Goal: Task Accomplishment & Management: Use online tool/utility

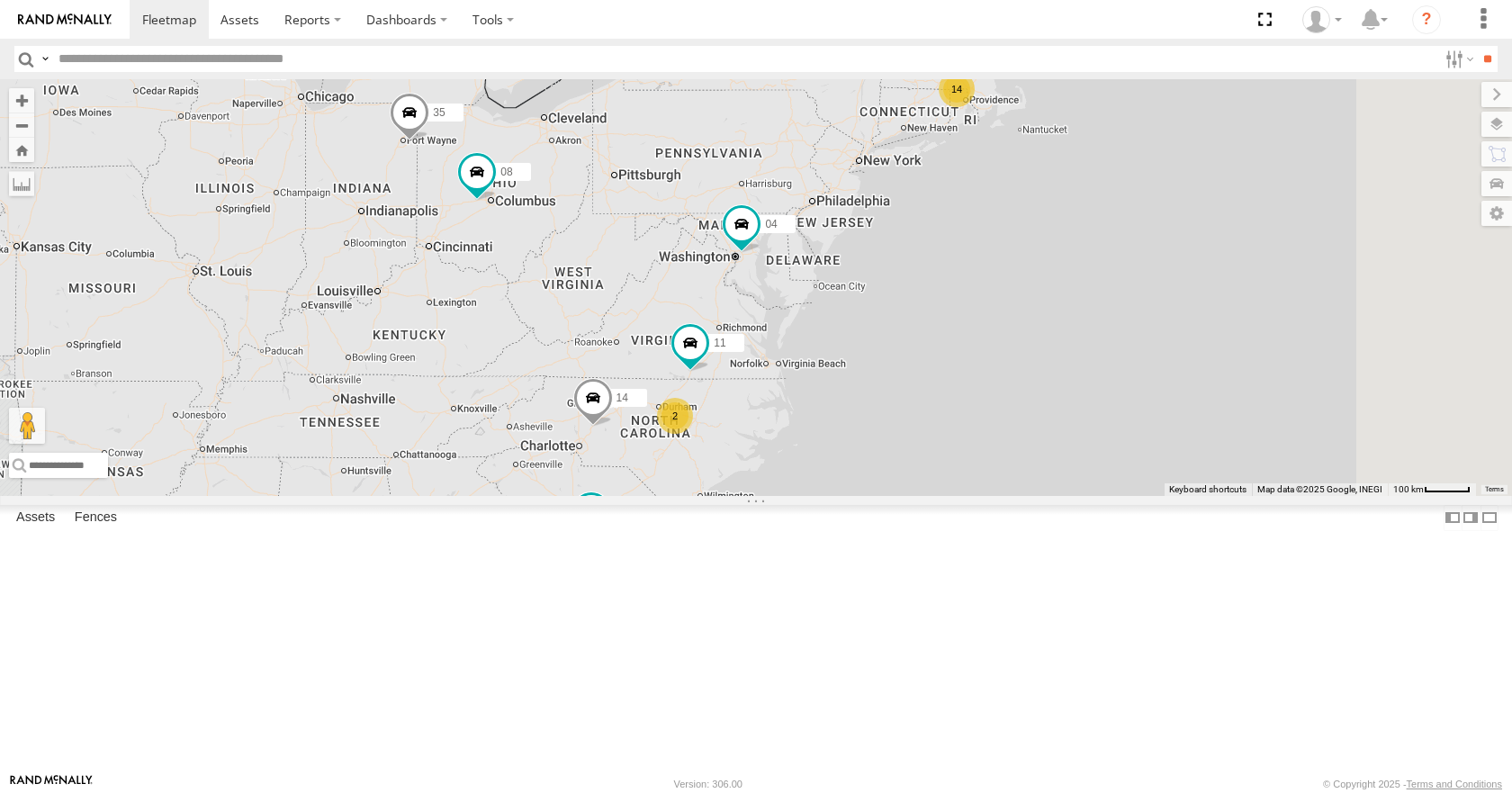
drag, startPoint x: 1013, startPoint y: 293, endPoint x: 937, endPoint y: 313, distance: 78.6
click at [937, 313] on div "35 14 08 04 03 14 11 2" at bounding box center [756, 287] width 1512 height 416
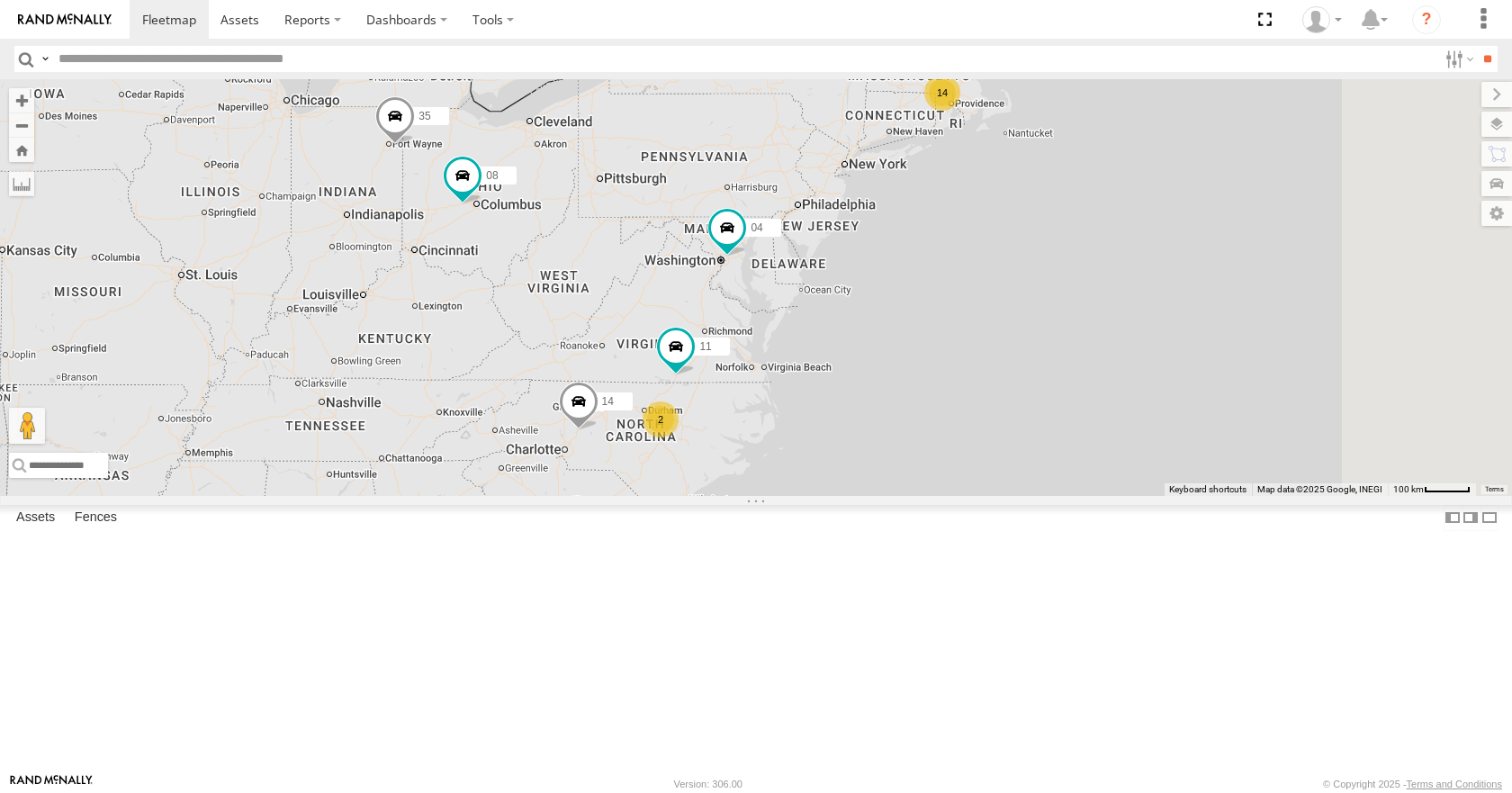
drag, startPoint x: 969, startPoint y: 246, endPoint x: 951, endPoint y: 254, distance: 19.7
click at [951, 254] on div "35 14 08 04 03 14 11 2" at bounding box center [756, 287] width 1512 height 416
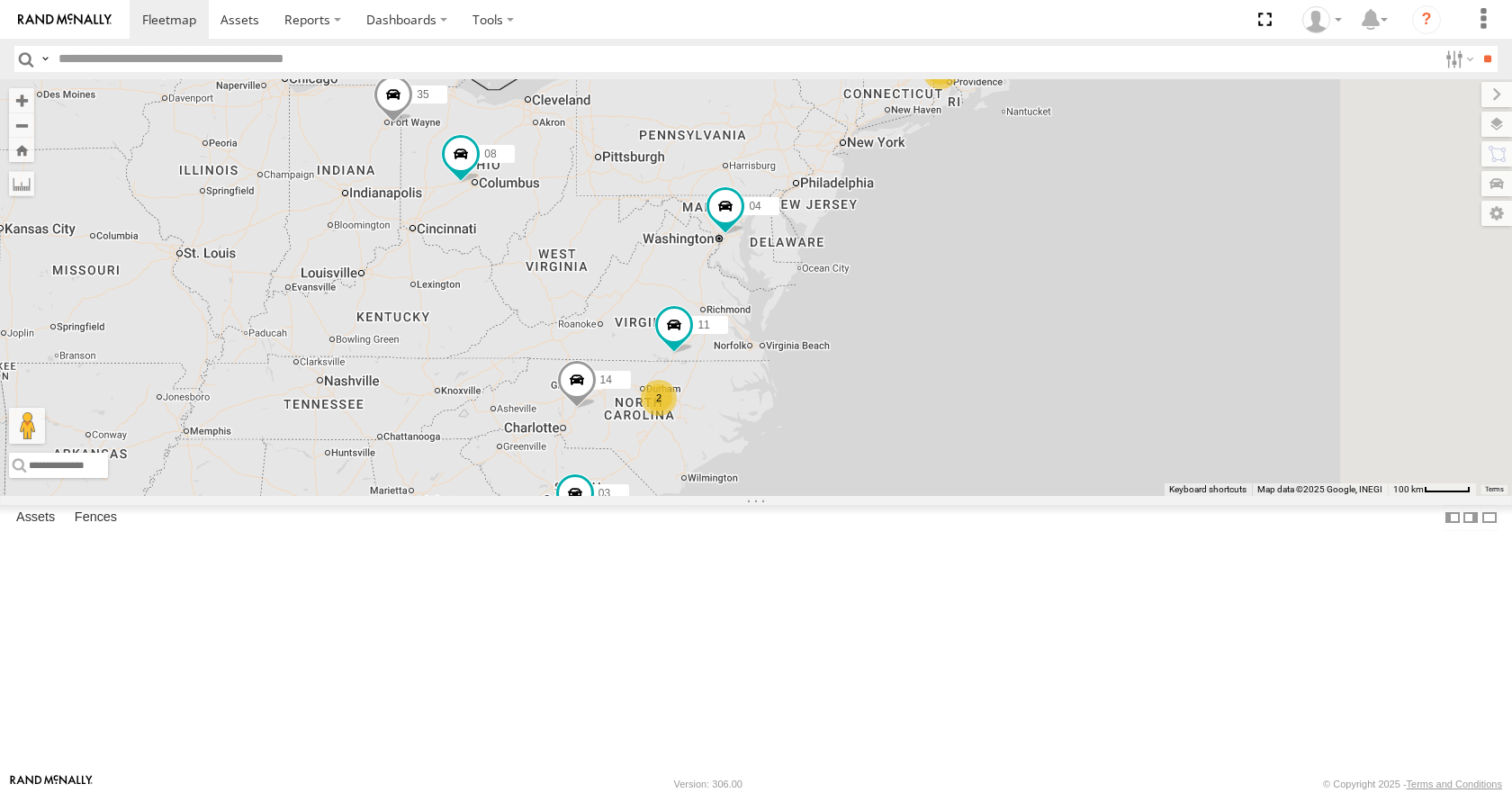
drag, startPoint x: 951, startPoint y: 254, endPoint x: 948, endPoint y: 228, distance: 26.2
click at [948, 228] on div "35 14 08 04 03 14 11 2" at bounding box center [756, 287] width 1512 height 416
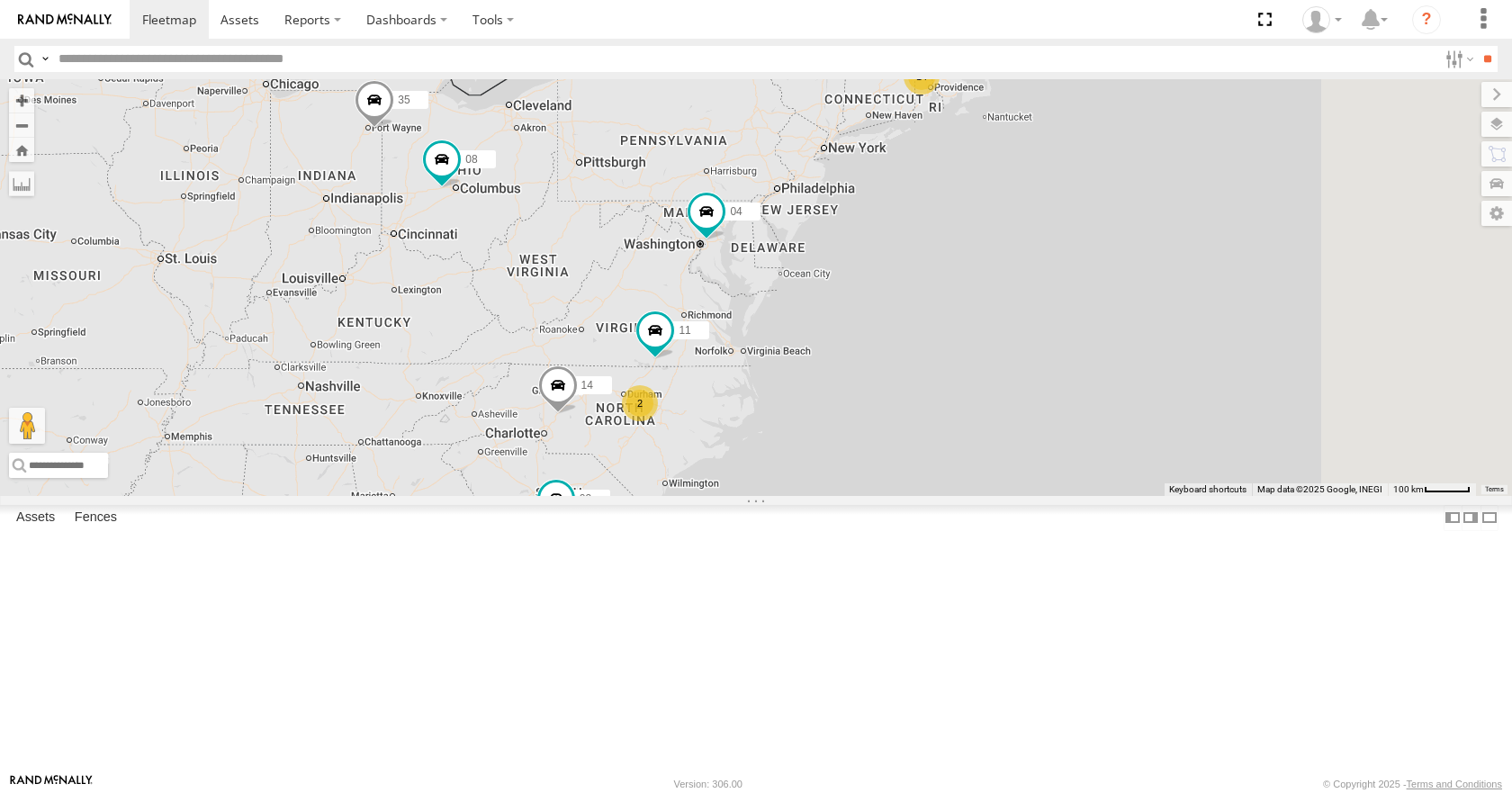
drag, startPoint x: 800, startPoint y: 268, endPoint x: 778, endPoint y: 275, distance: 23.1
click at [778, 275] on div "35 14 08 04 03 14 11 2" at bounding box center [756, 287] width 1512 height 416
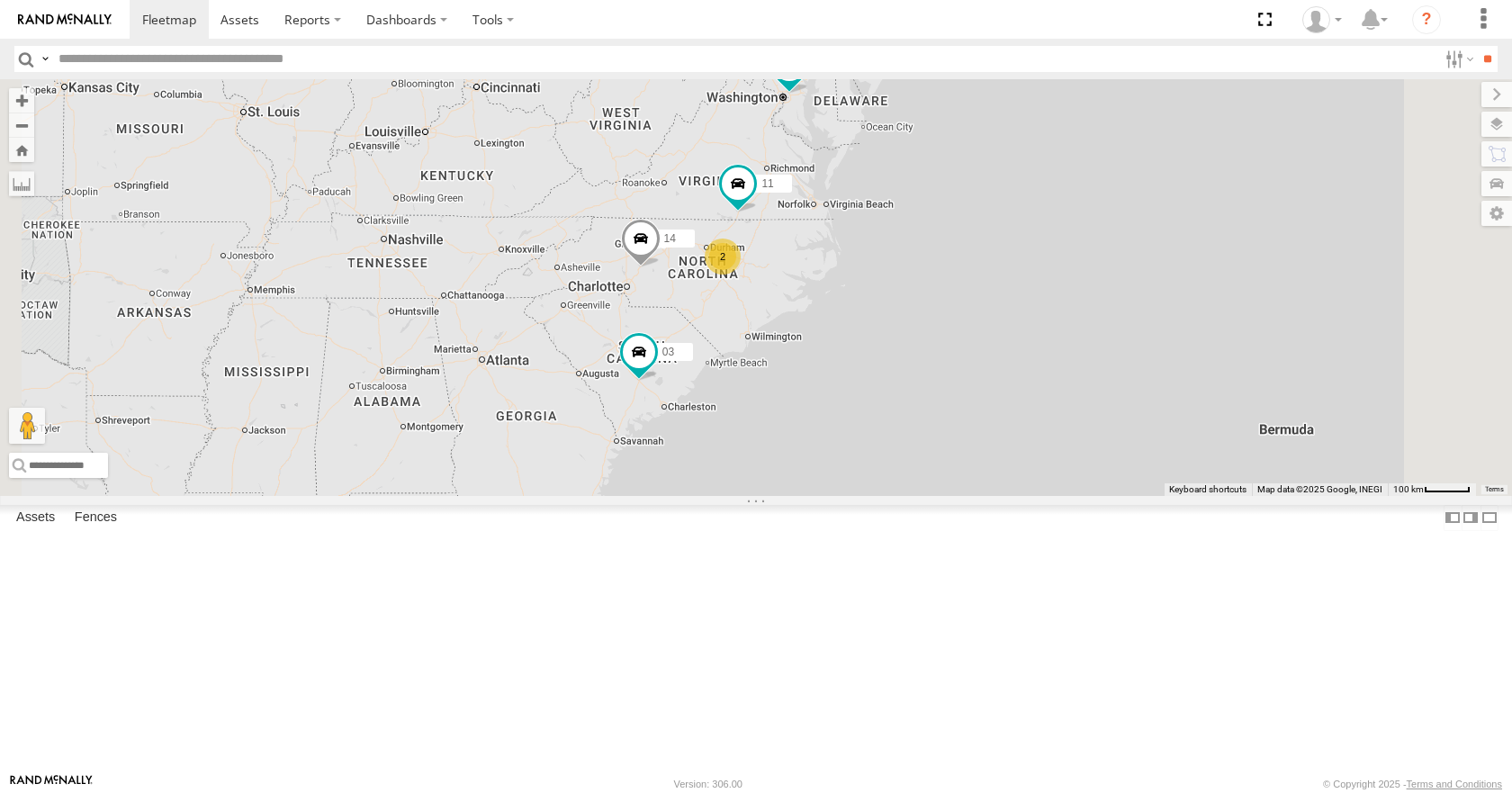
drag, startPoint x: 708, startPoint y: 627, endPoint x: 792, endPoint y: 479, distance: 170.2
click at [792, 479] on div "35 14 08 04 03 14 11 2" at bounding box center [756, 287] width 1512 height 416
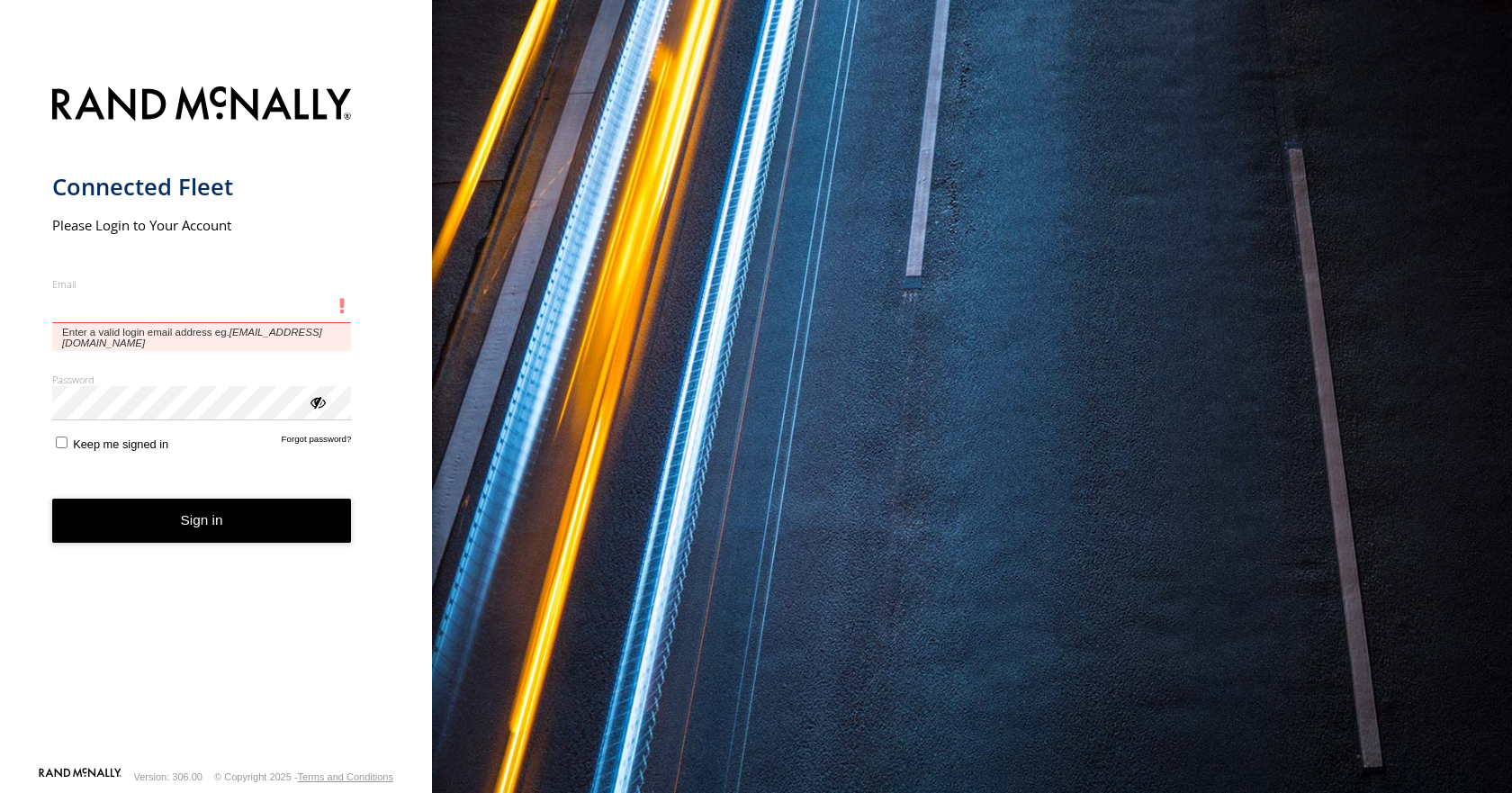
type input "**********"
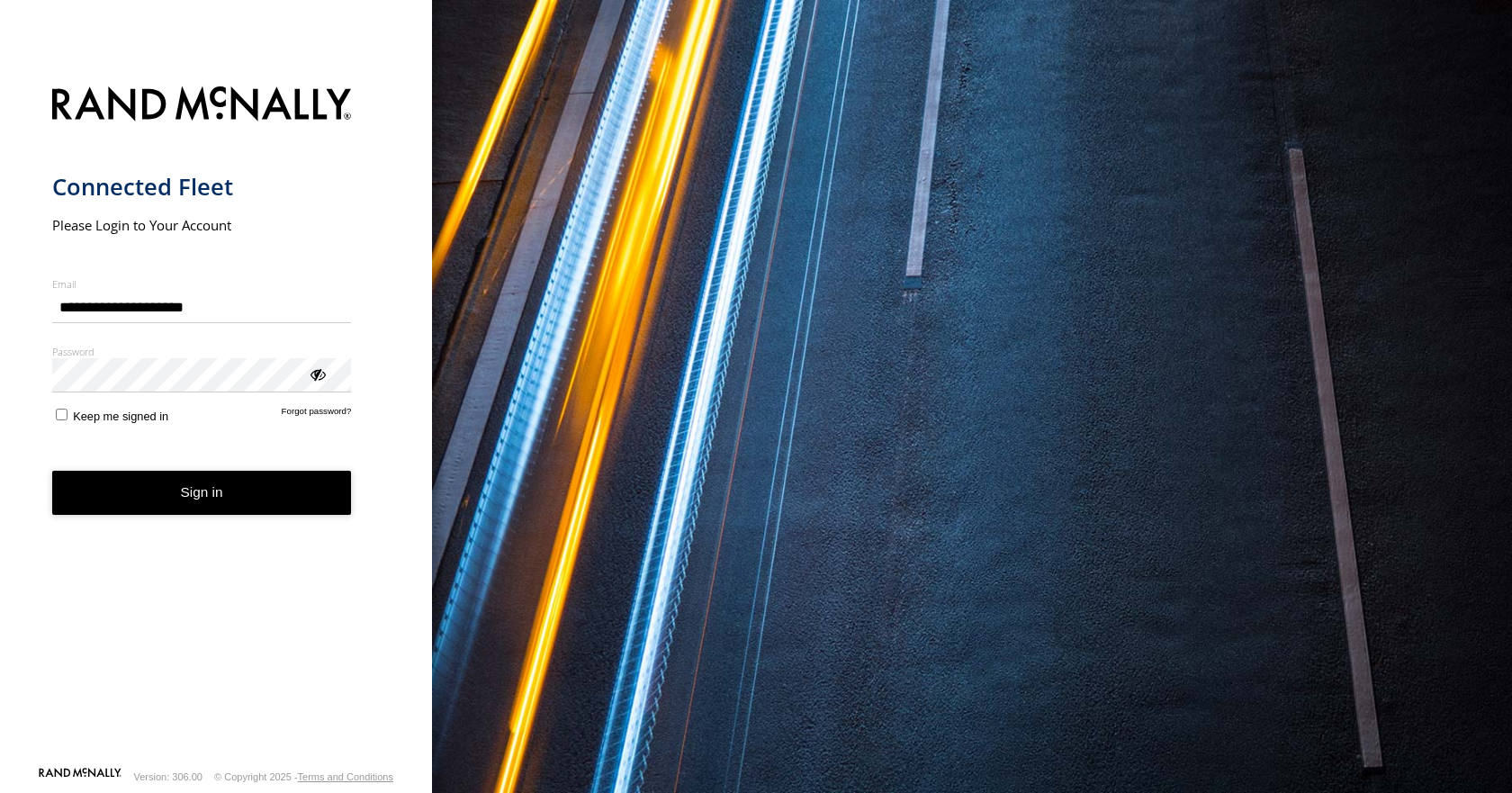
click at [257, 534] on form "**********" at bounding box center [216, 421] width 329 height 690
click at [257, 494] on button "Sign in" at bounding box center [202, 492] width 300 height 44
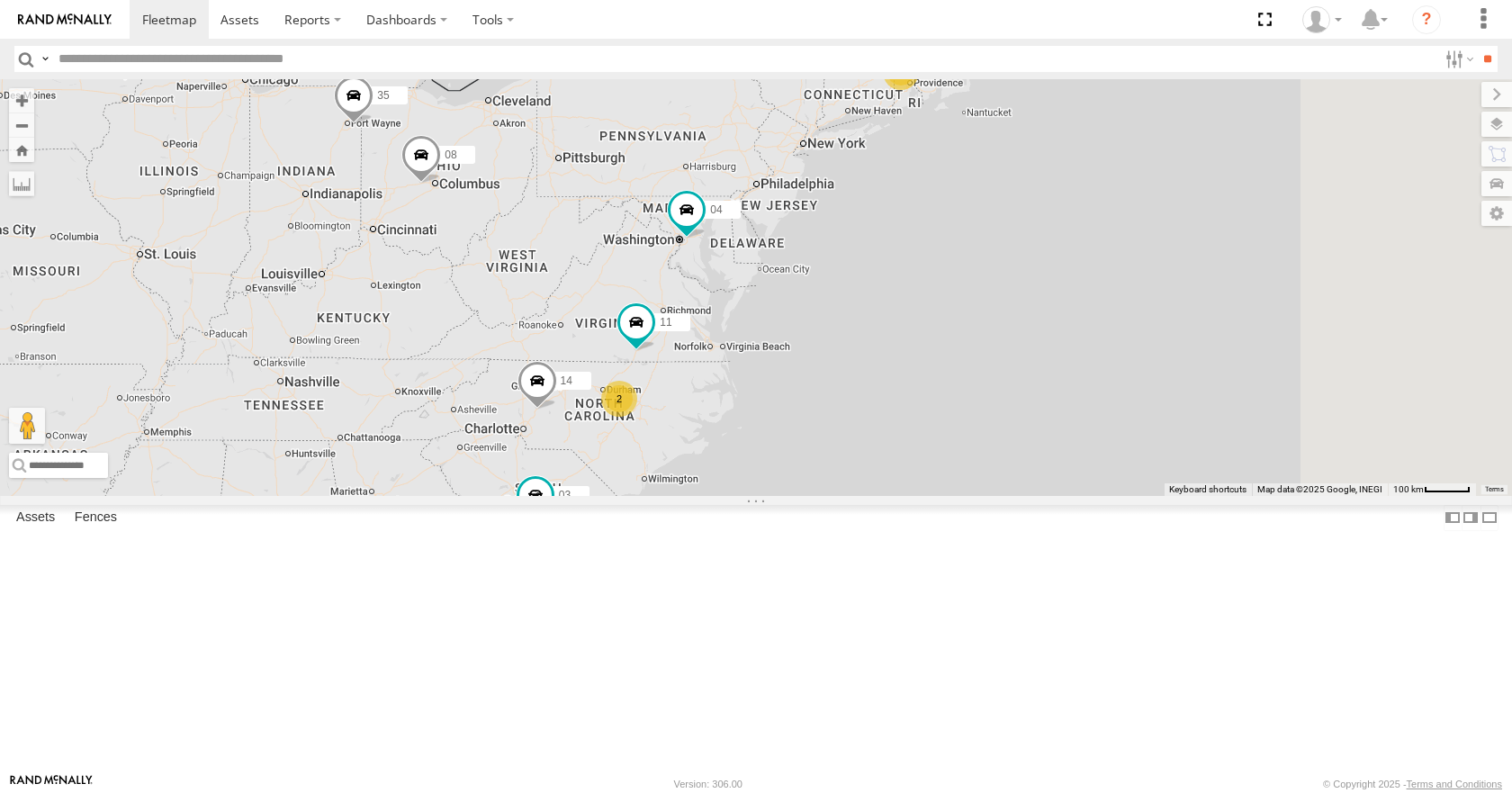
drag, startPoint x: 1182, startPoint y: 345, endPoint x: 1052, endPoint y: 350, distance: 130.1
click at [1052, 350] on div "14 35 14 08 04 11 2 03" at bounding box center [756, 287] width 1512 height 416
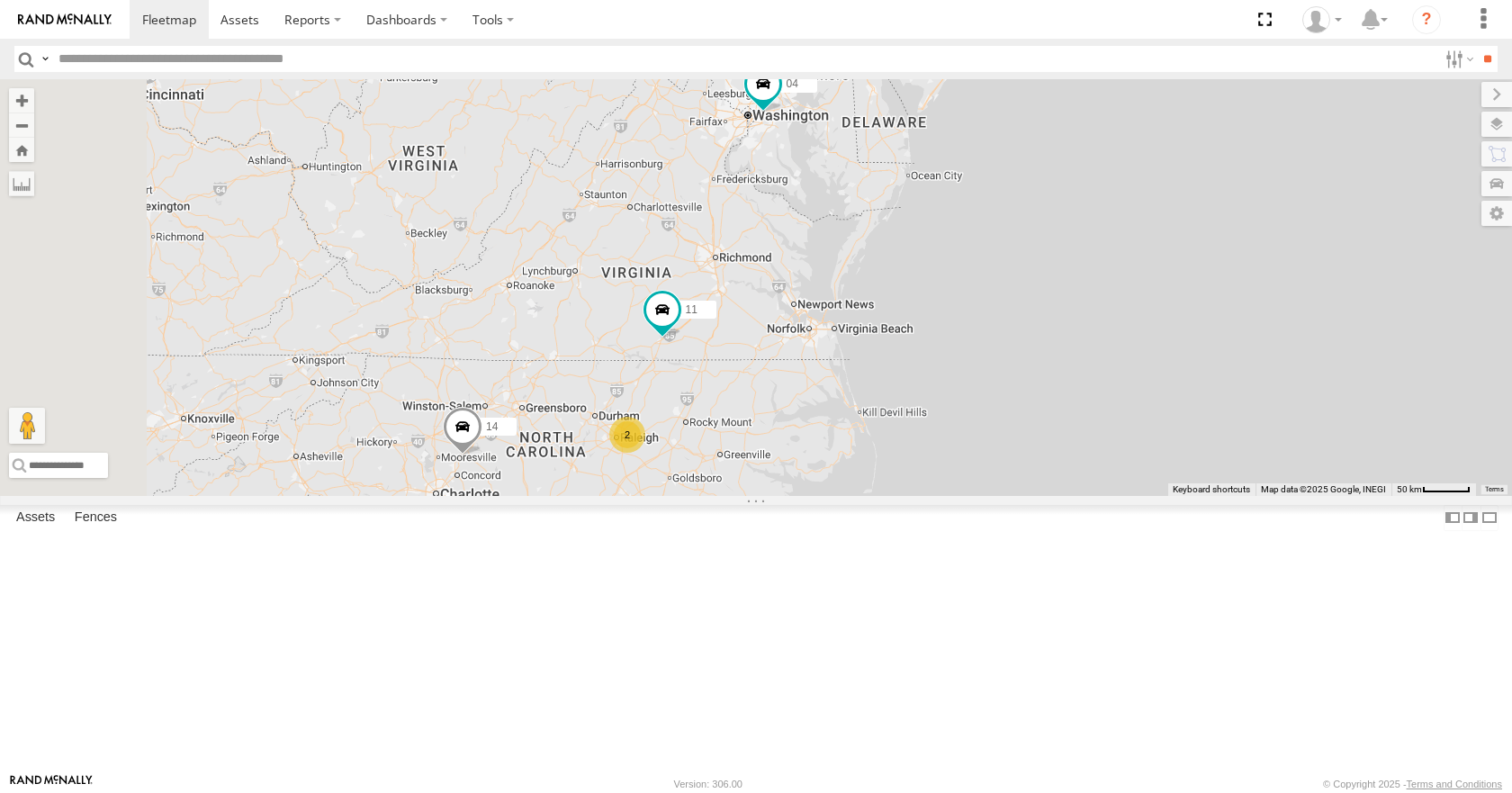
drag, startPoint x: 883, startPoint y: 408, endPoint x: 935, endPoint y: 308, distance: 112.7
click at [935, 308] on div "35 14 08 04 11 03 2" at bounding box center [756, 287] width 1512 height 416
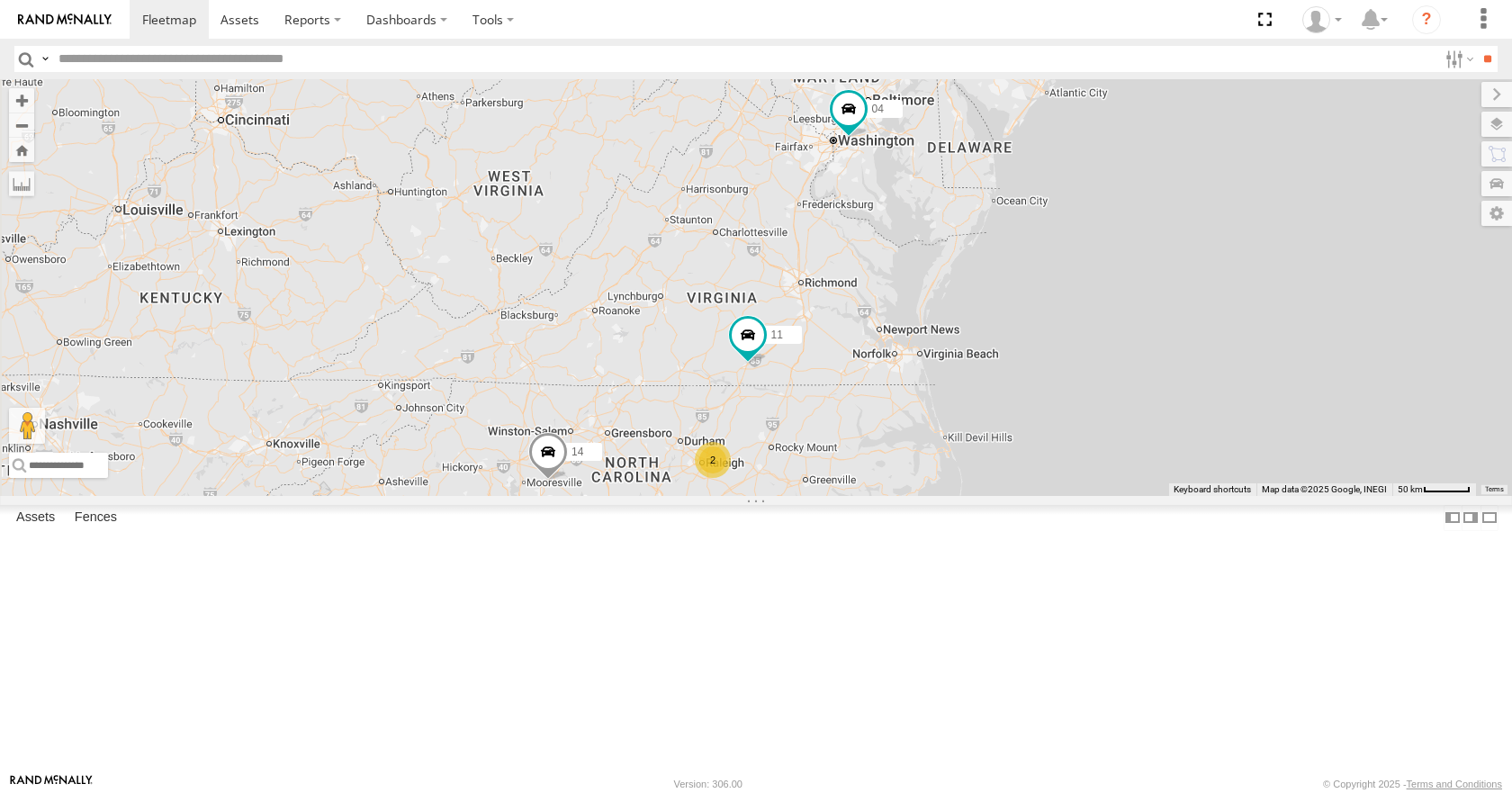
drag, startPoint x: 954, startPoint y: 323, endPoint x: 1042, endPoint y: 351, distance: 92.3
click at [1042, 351] on div "35 14 08 04 11 03 2" at bounding box center [756, 287] width 1512 height 416
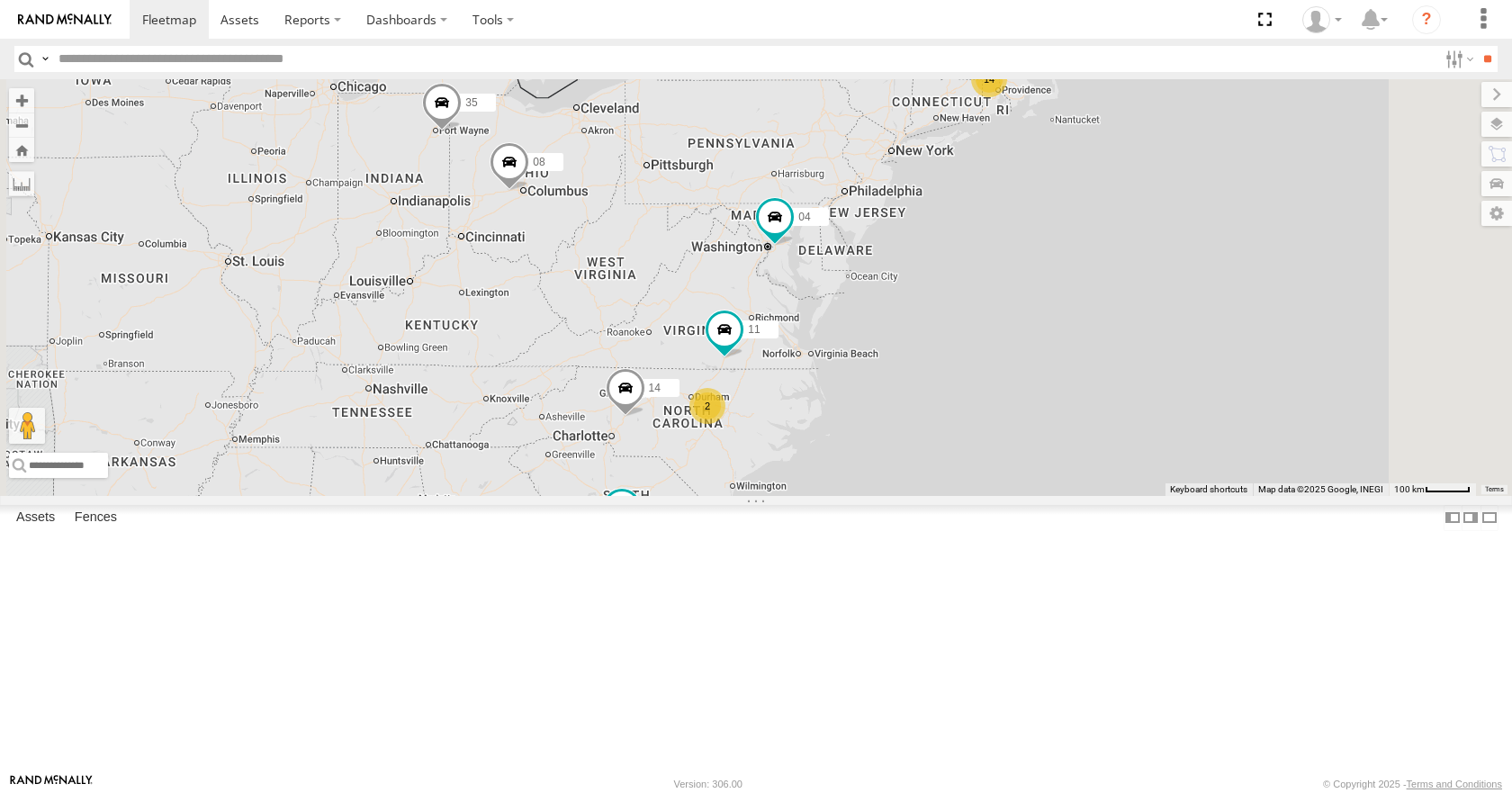
drag, startPoint x: 959, startPoint y: 341, endPoint x: 929, endPoint y: 412, distance: 77.1
click at [929, 412] on div "35 14 08 04 11 03 14 2" at bounding box center [756, 287] width 1512 height 416
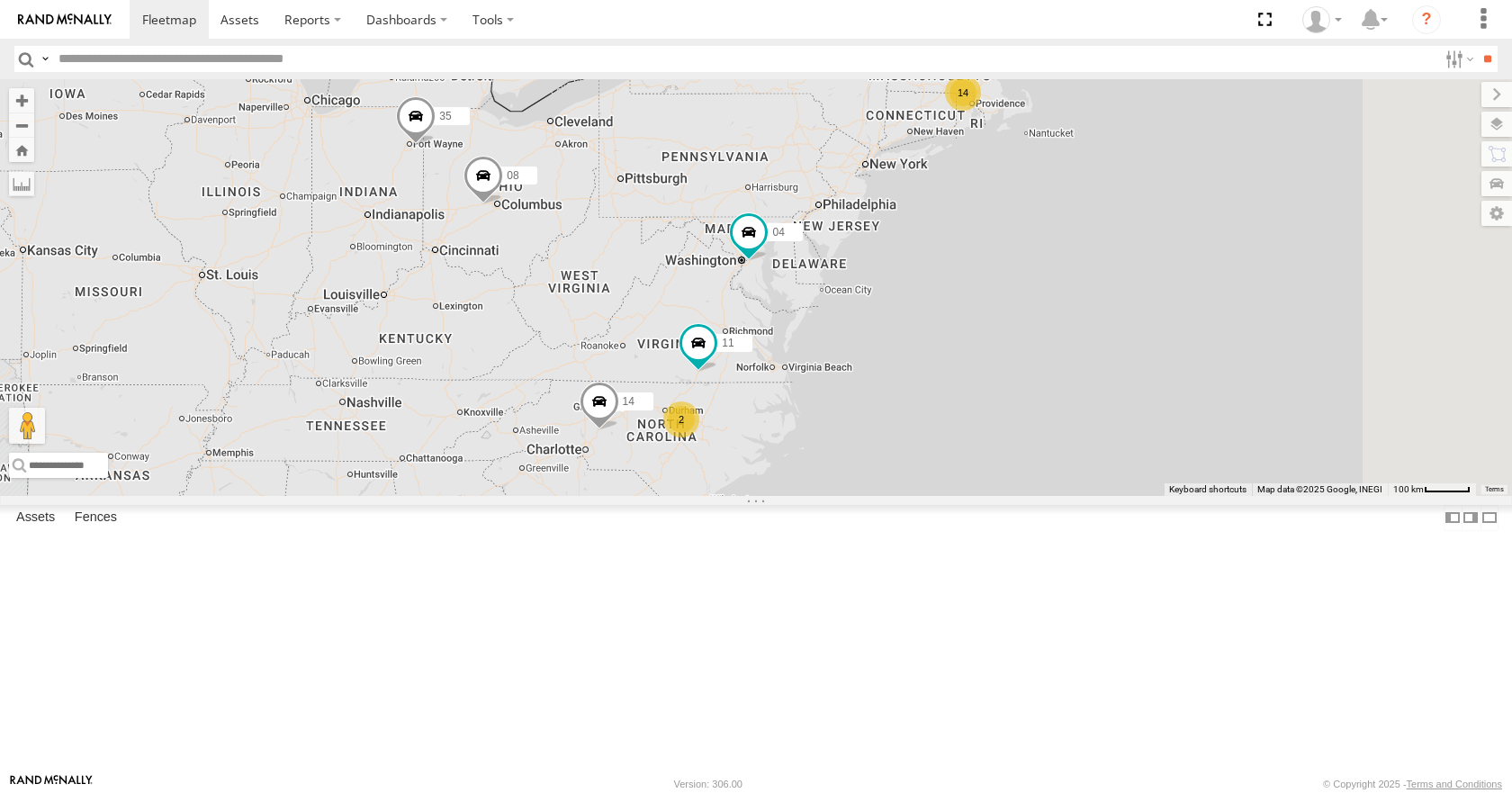
drag, startPoint x: 1119, startPoint y: 301, endPoint x: 1089, endPoint y: 314, distance: 32.7
click at [1089, 314] on div "35 14 08 04 11 03 14 2" at bounding box center [756, 287] width 1512 height 416
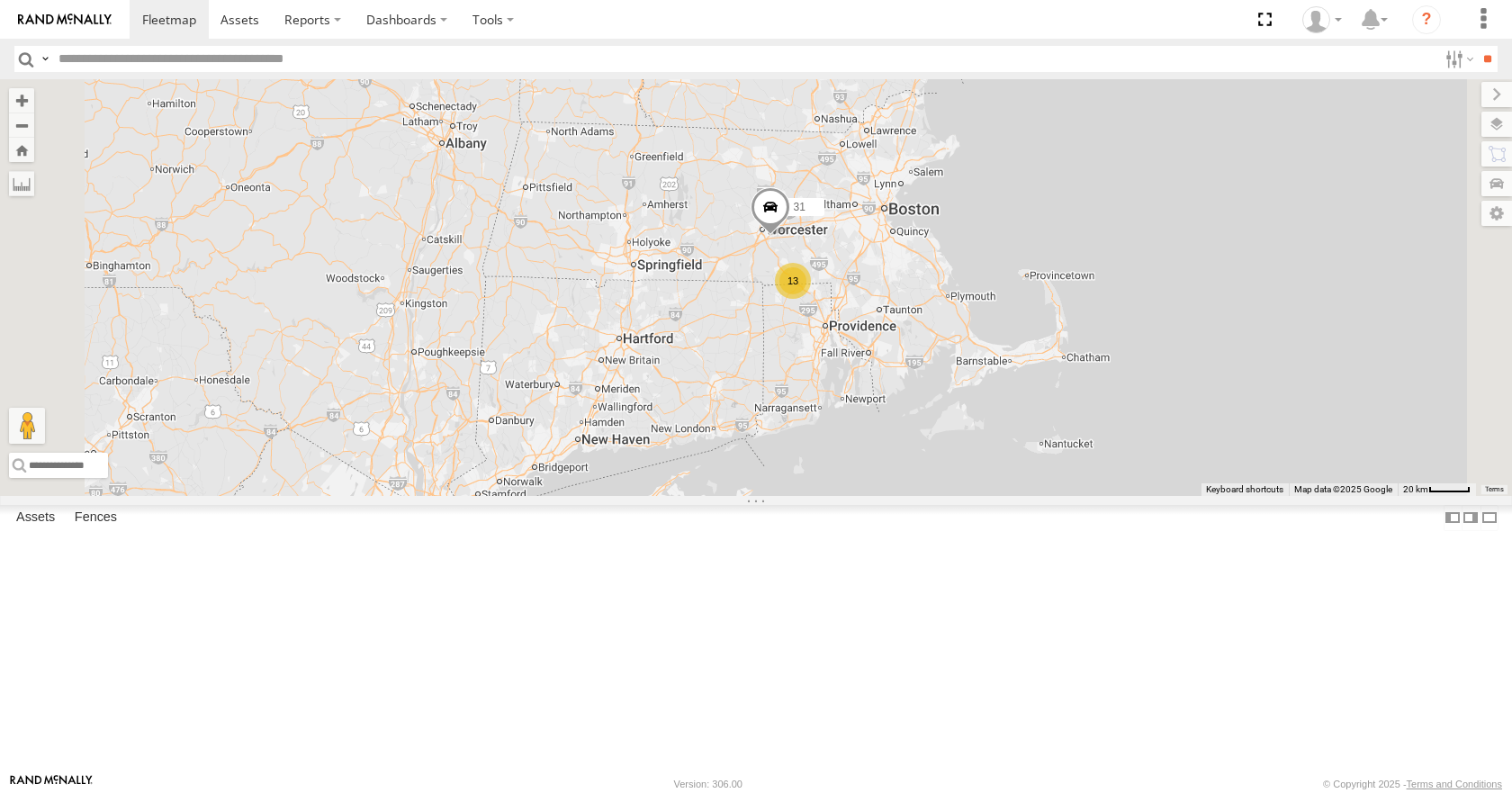
drag, startPoint x: 1142, startPoint y: 194, endPoint x: 1091, endPoint y: 334, distance: 149.0
click at [1091, 334] on div "35 14 08 04 11 03 13 31" at bounding box center [756, 287] width 1512 height 416
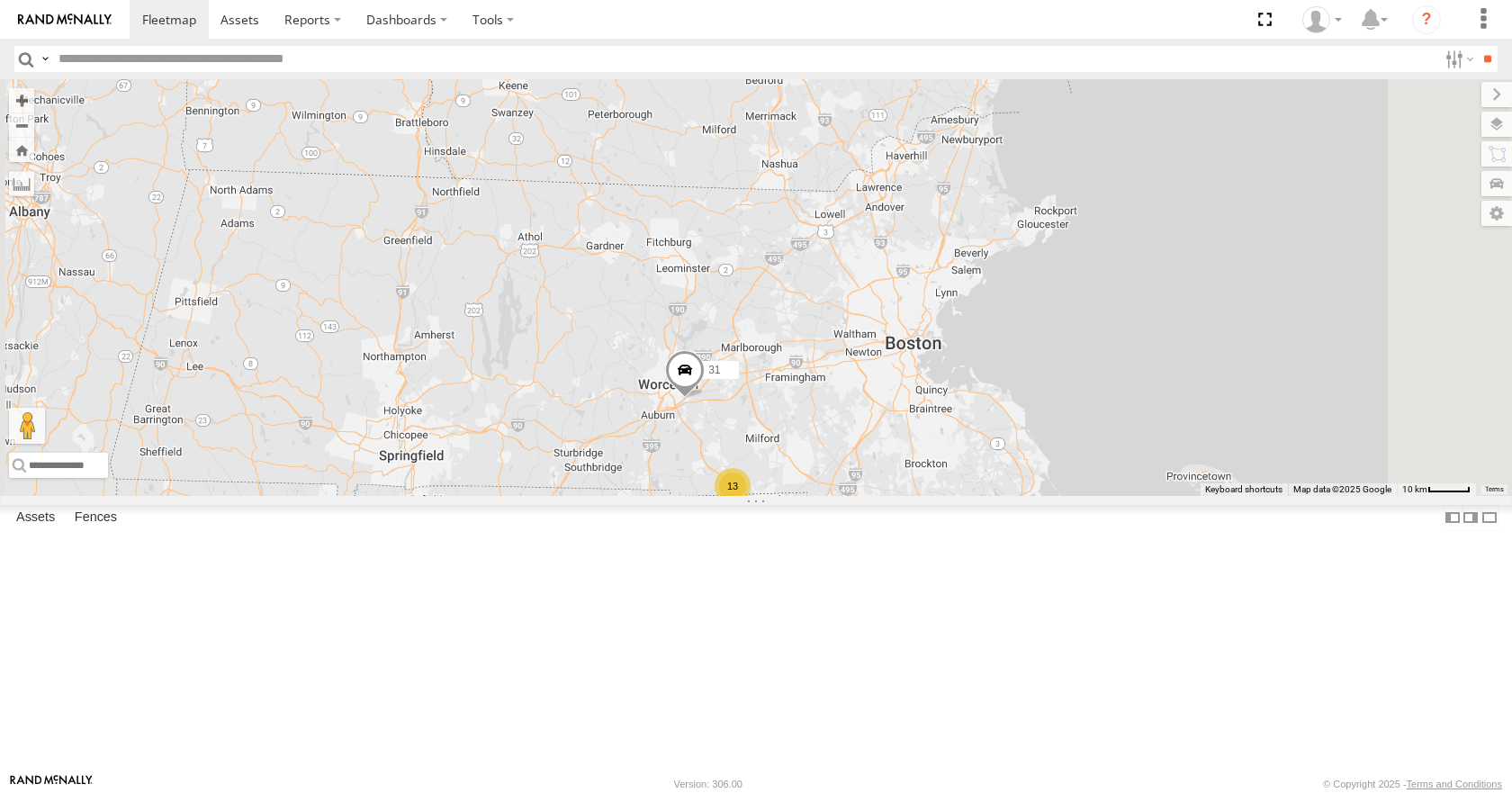
drag, startPoint x: 1053, startPoint y: 359, endPoint x: 1080, endPoint y: 456, distance: 100.7
click at [1080, 456] on div "35 14 08 04 11 03 31 13" at bounding box center [756, 287] width 1512 height 416
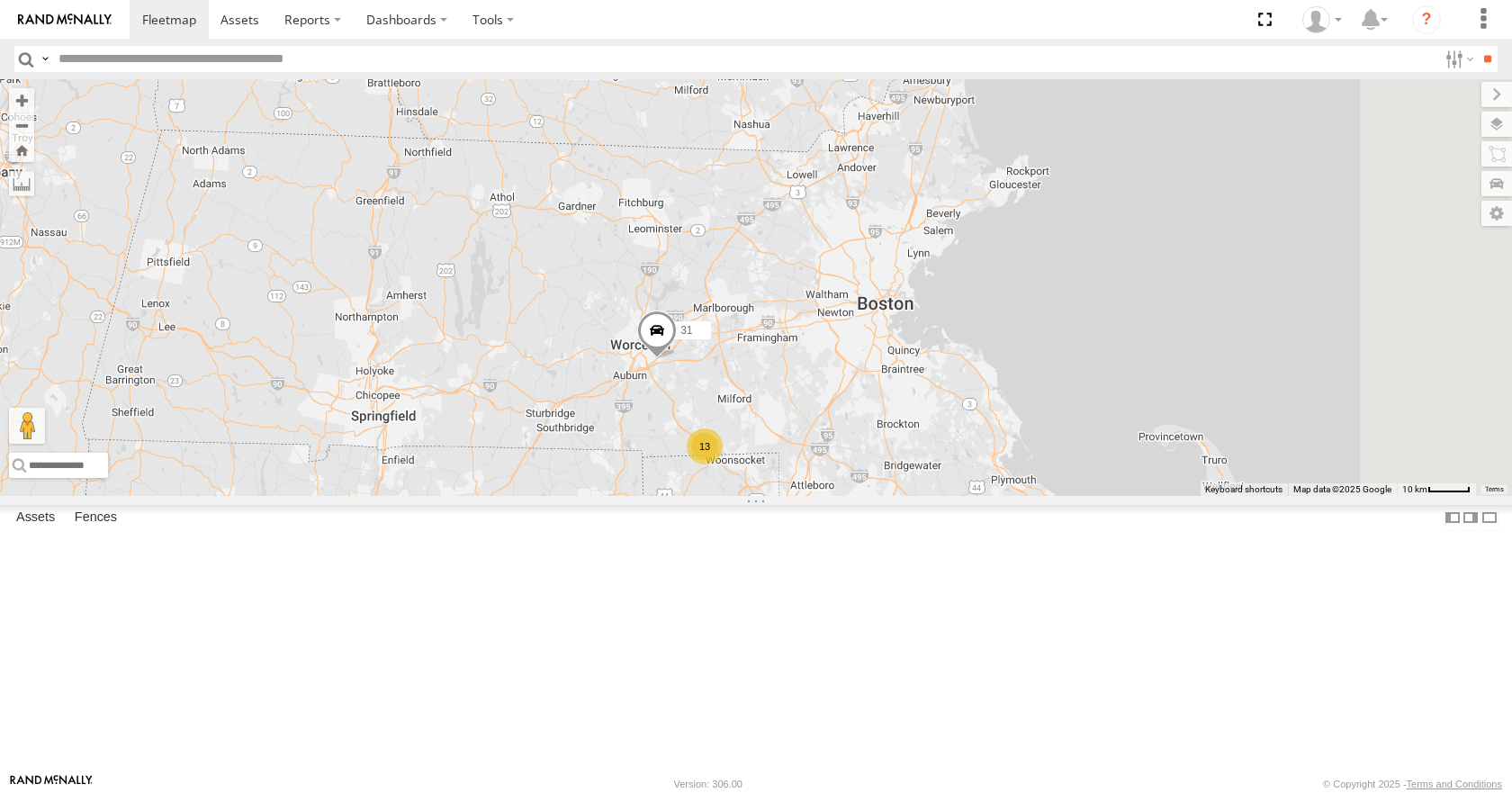
drag, startPoint x: 1075, startPoint y: 444, endPoint x: 1018, endPoint y: 424, distance: 60.4
click at [1018, 424] on div "35 14 08 04 11 03 31 13" at bounding box center [756, 287] width 1512 height 416
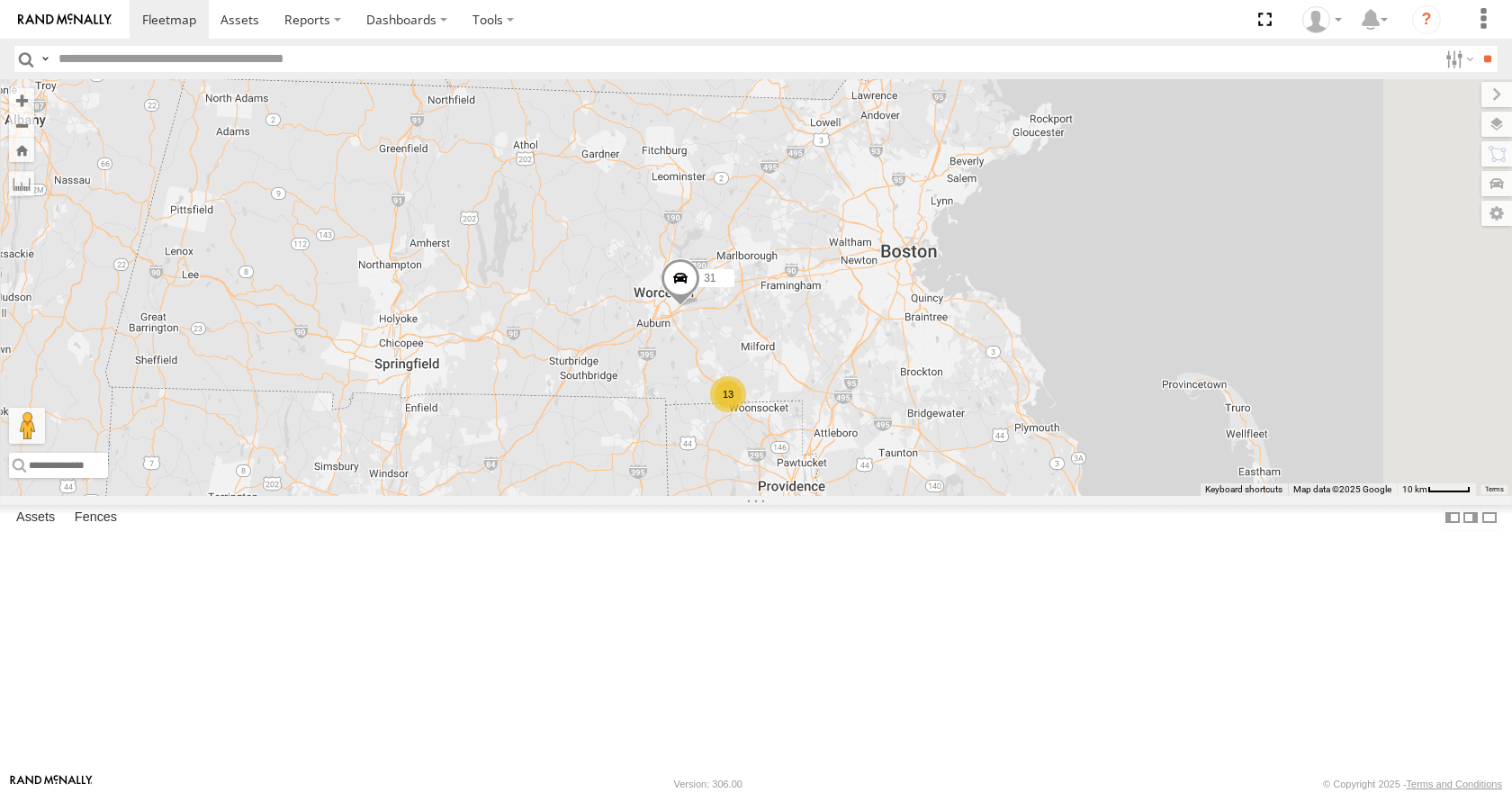
drag, startPoint x: 996, startPoint y: 434, endPoint x: 1021, endPoint y: 380, distance: 59.5
click at [1021, 380] on div "35 14 08 04 11 03 31 13" at bounding box center [756, 287] width 1512 height 416
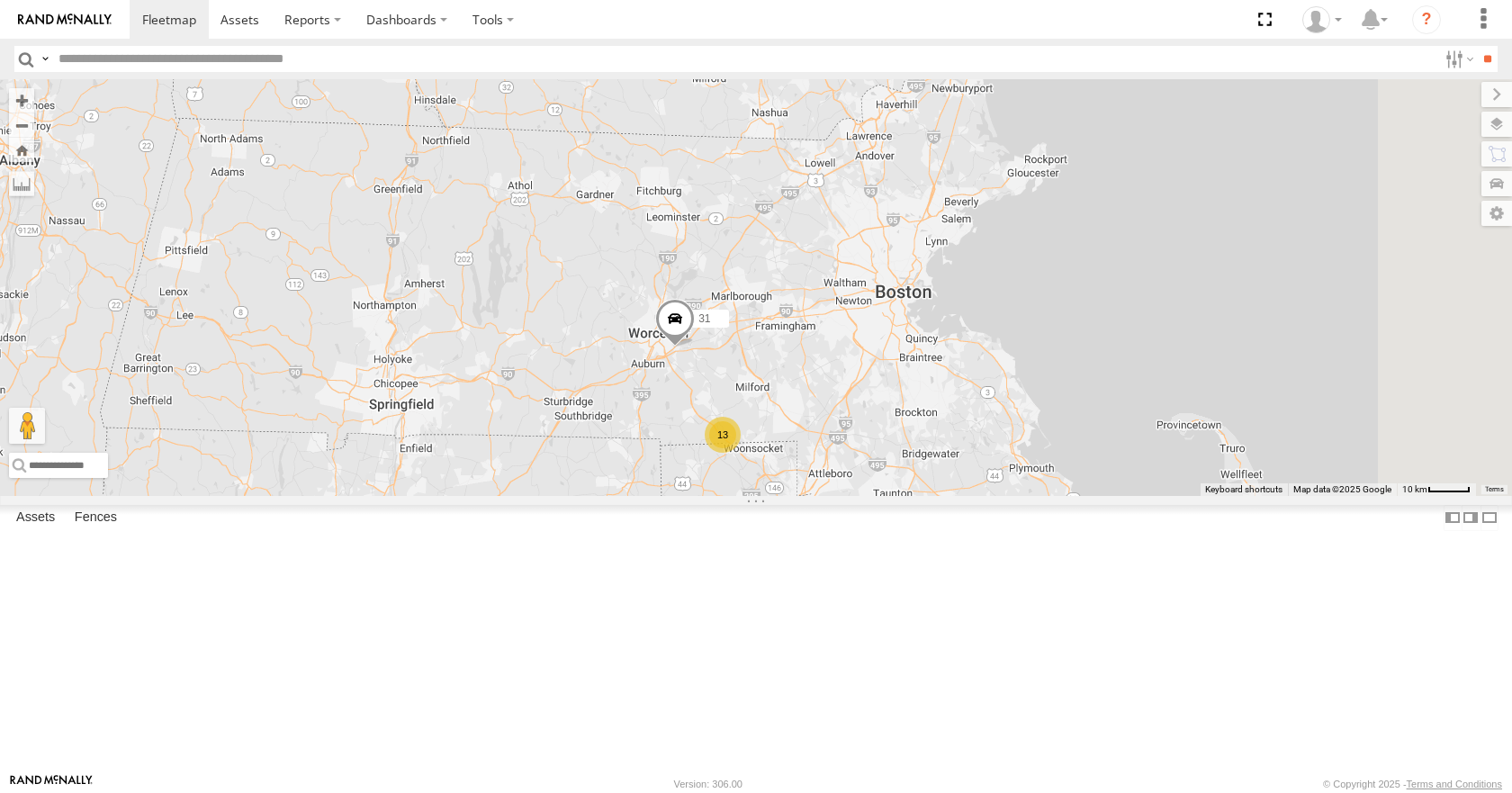
drag, startPoint x: 976, startPoint y: 368, endPoint x: 970, endPoint y: 408, distance: 40.4
click at [970, 408] on div "35 14 08 04 11 03 31 13" at bounding box center [756, 287] width 1512 height 416
drag, startPoint x: 970, startPoint y: 408, endPoint x: 957, endPoint y: 413, distance: 13.9
click at [957, 413] on div "35 14 08 04 11 03 31 13" at bounding box center [756, 287] width 1512 height 416
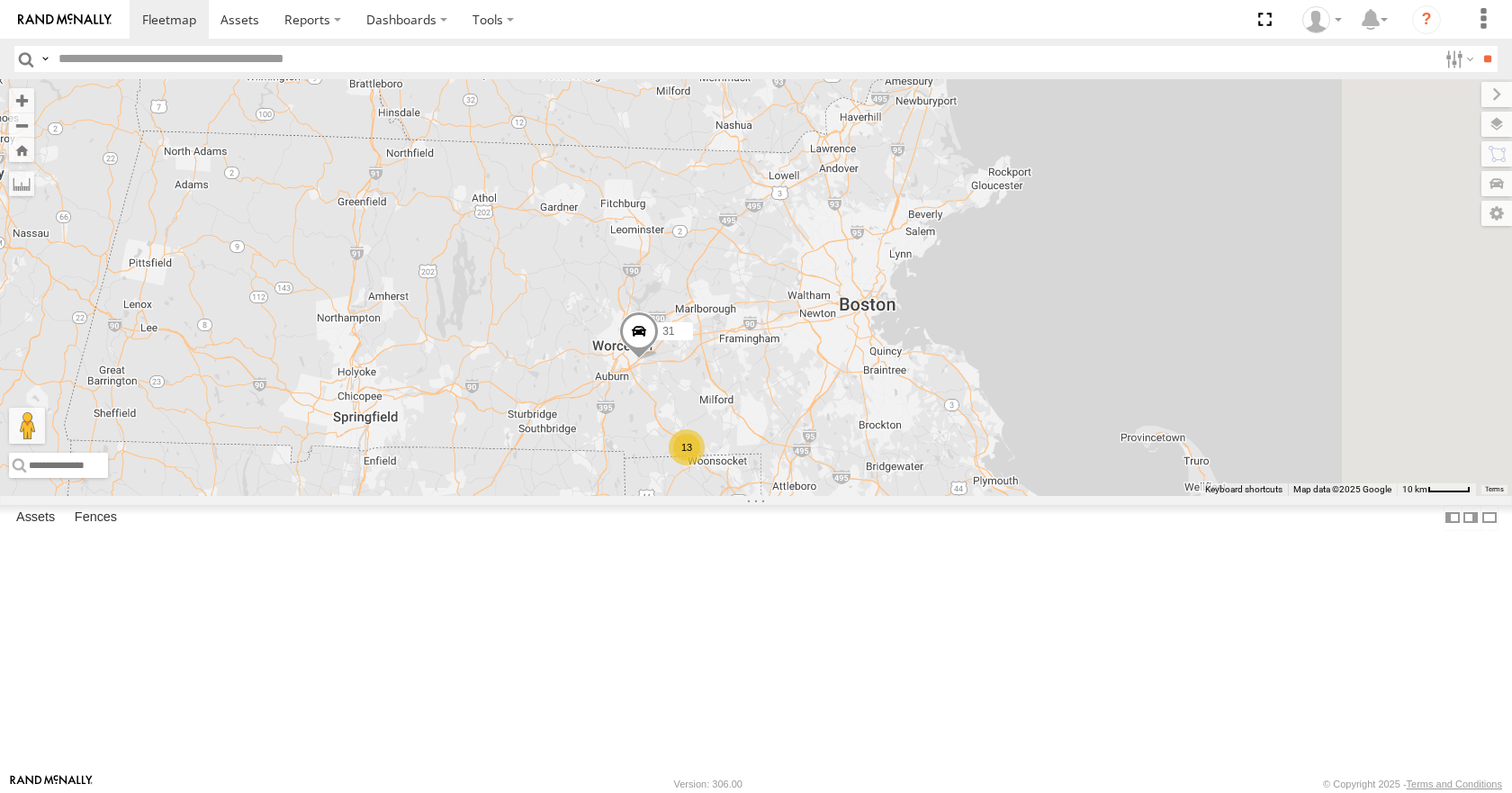
drag, startPoint x: 1036, startPoint y: 286, endPoint x: 1006, endPoint y: 296, distance: 31.6
click at [1006, 296] on div "35 14 08 04 11 03 31 13" at bounding box center [756, 287] width 1512 height 416
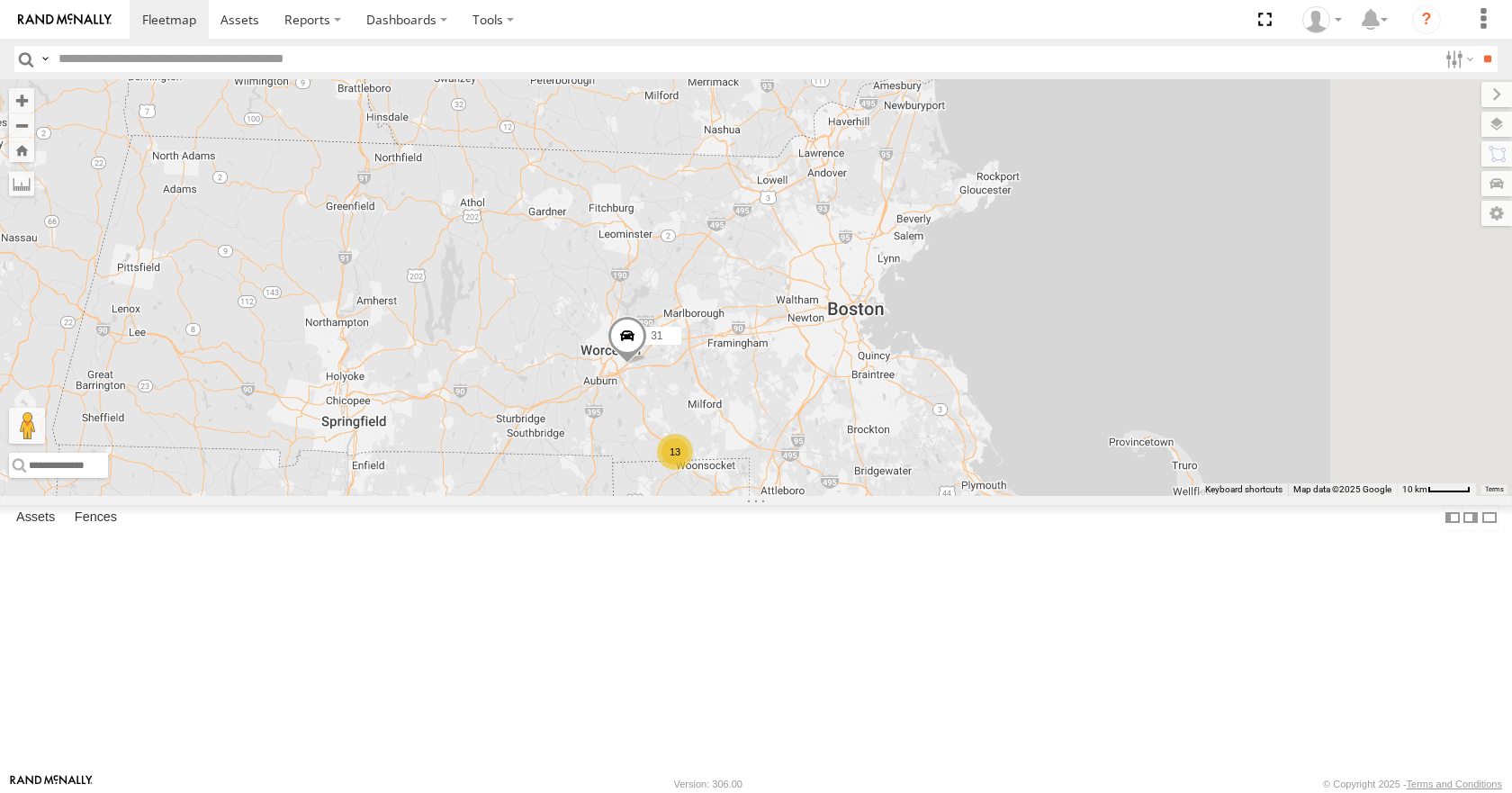
drag, startPoint x: 1053, startPoint y: 269, endPoint x: 1042, endPoint y: 276, distance: 13.0
click at [1042, 276] on div "35 14 08 04 11 03 31 13" at bounding box center [756, 287] width 1512 height 416
drag, startPoint x: 1062, startPoint y: 242, endPoint x: 1058, endPoint y: 260, distance: 18.4
click at [1058, 260] on div "35 14 08 04 11 03 31 13" at bounding box center [756, 287] width 1512 height 416
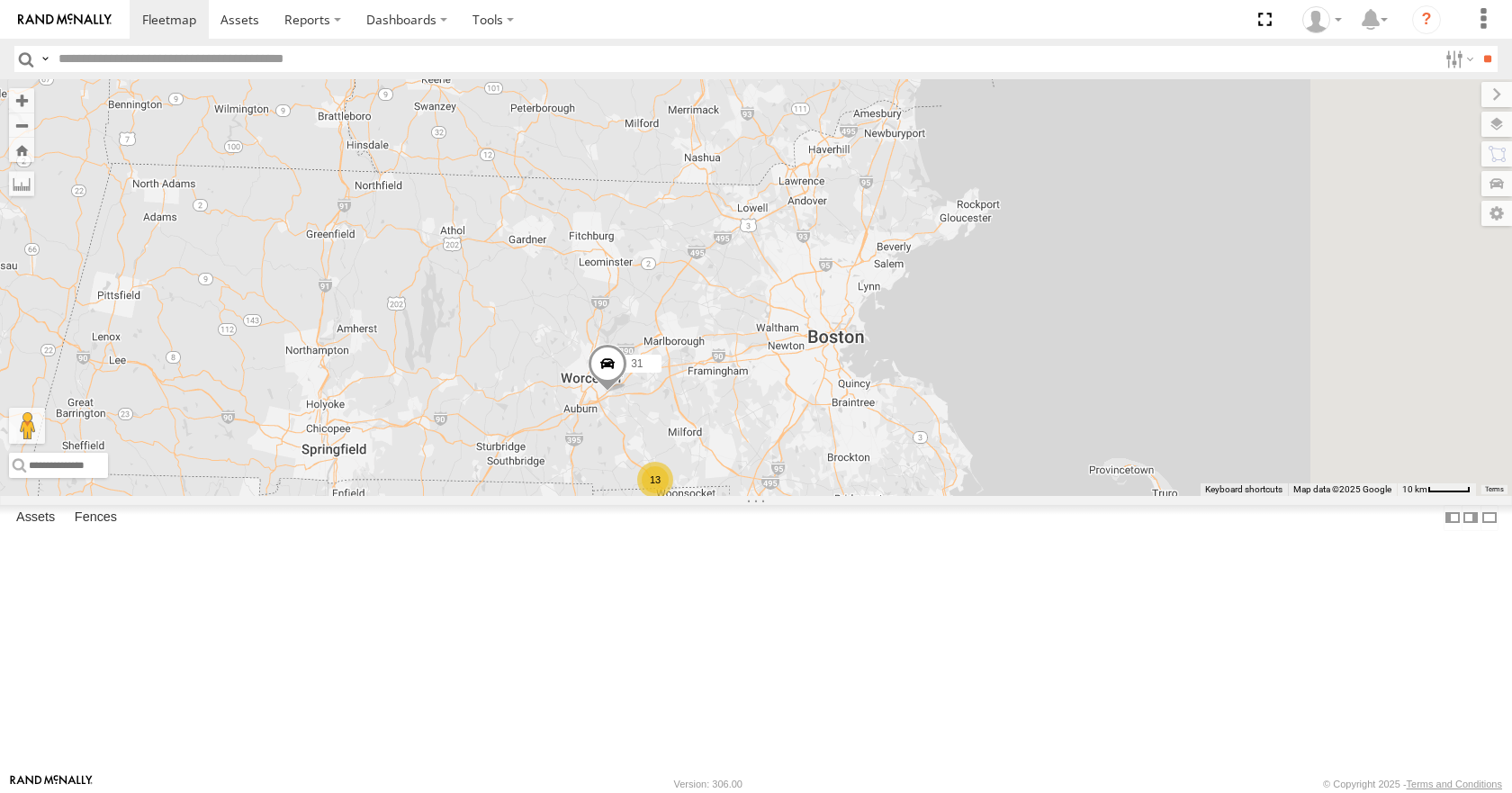
click at [1101, 242] on div "35 14 08 04 11 03 31 13" at bounding box center [756, 287] width 1512 height 416
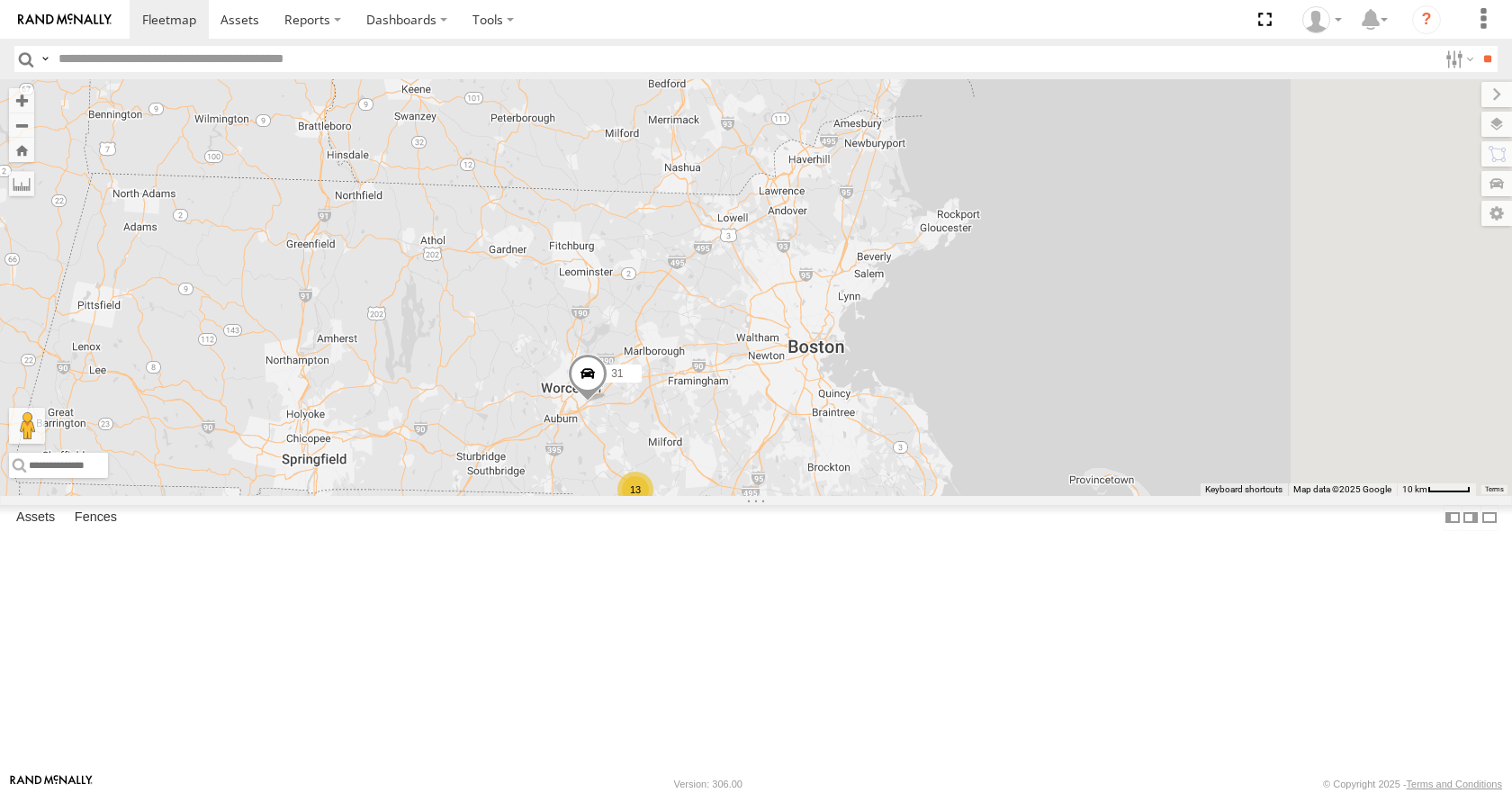
drag, startPoint x: 1096, startPoint y: 174, endPoint x: 1076, endPoint y: 184, distance: 22.4
click at [1076, 184] on div "35 14 08 04 11 03 31 13" at bounding box center [756, 287] width 1512 height 416
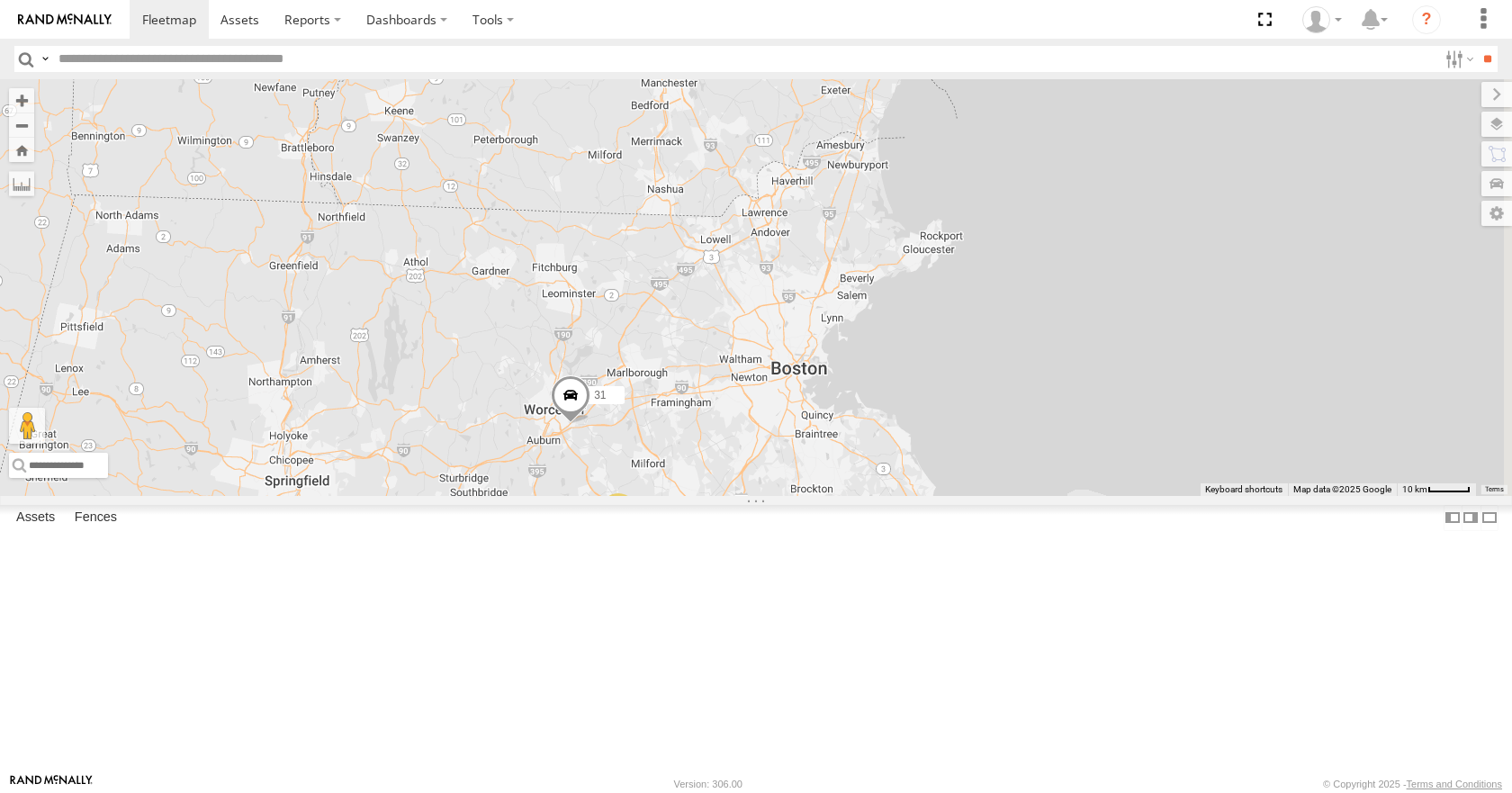
drag, startPoint x: 1133, startPoint y: 146, endPoint x: 1116, endPoint y: 171, distance: 30.2
click at [1116, 171] on div "35 14 08 04 11 03 31 13" at bounding box center [756, 287] width 1512 height 416
drag, startPoint x: 1167, startPoint y: 127, endPoint x: 1171, endPoint y: 143, distance: 16.5
click at [1171, 143] on div "35 14 08 04 11 03 31 13" at bounding box center [756, 287] width 1512 height 416
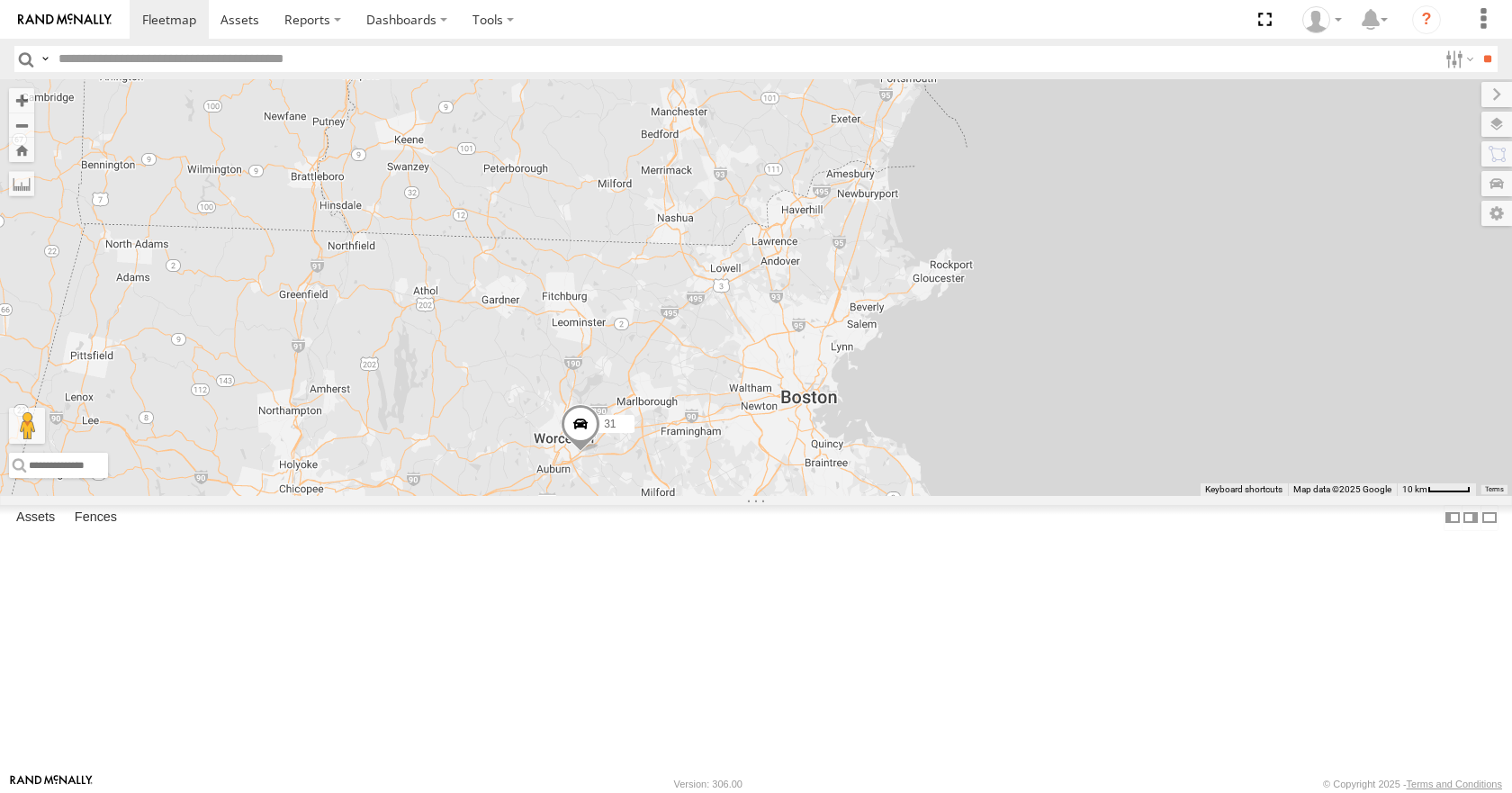
drag, startPoint x: 1171, startPoint y: 108, endPoint x: 1179, endPoint y: 123, distance: 17.0
click at [1179, 123] on div "35 14 08 04 11 03 31 13" at bounding box center [756, 287] width 1512 height 416
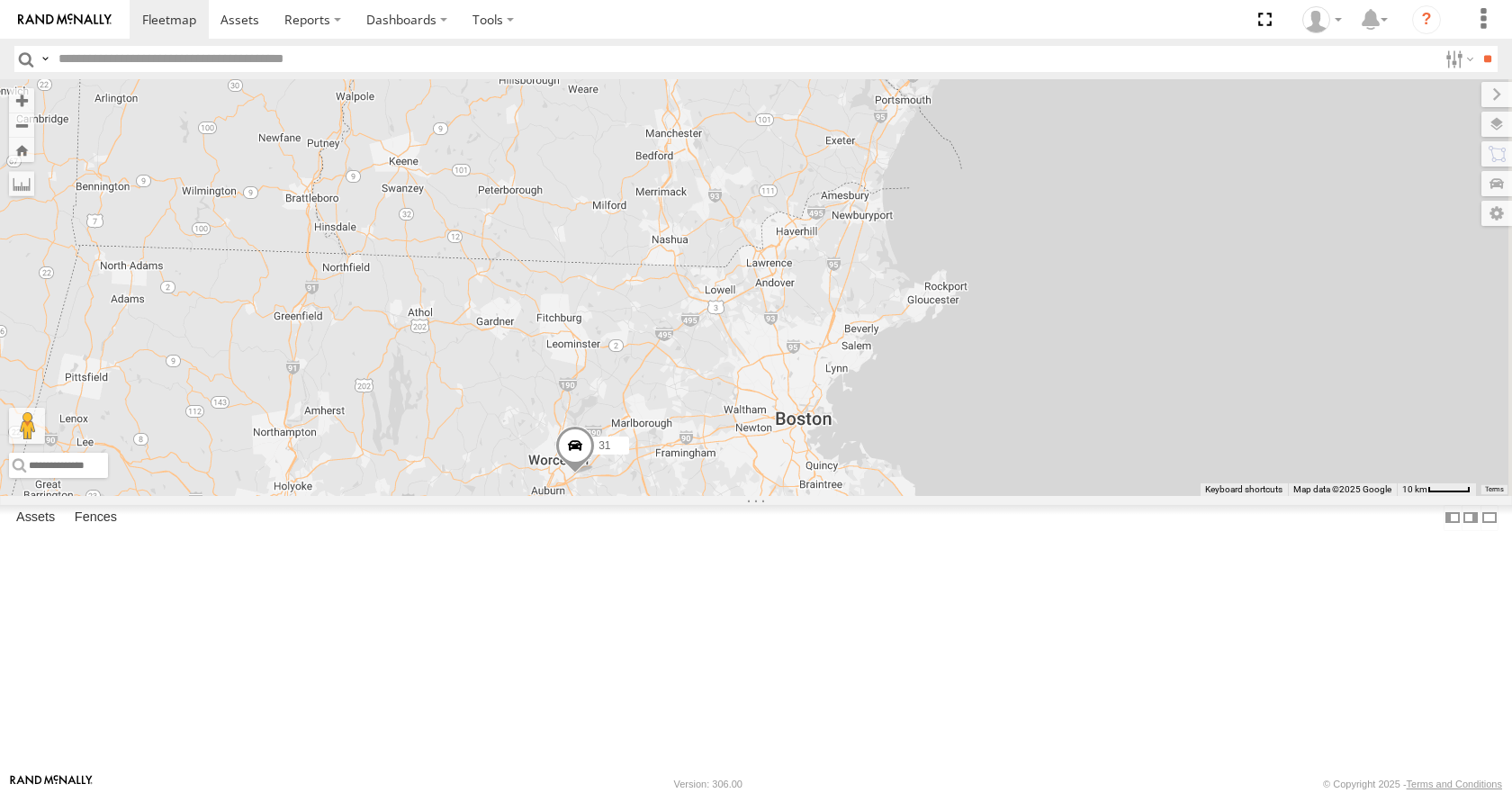
drag, startPoint x: 1196, startPoint y: 89, endPoint x: 1191, endPoint y: 112, distance: 23.5
click at [1191, 112] on div "35 14 08 04 11 03 31 13" at bounding box center [756, 287] width 1512 height 416
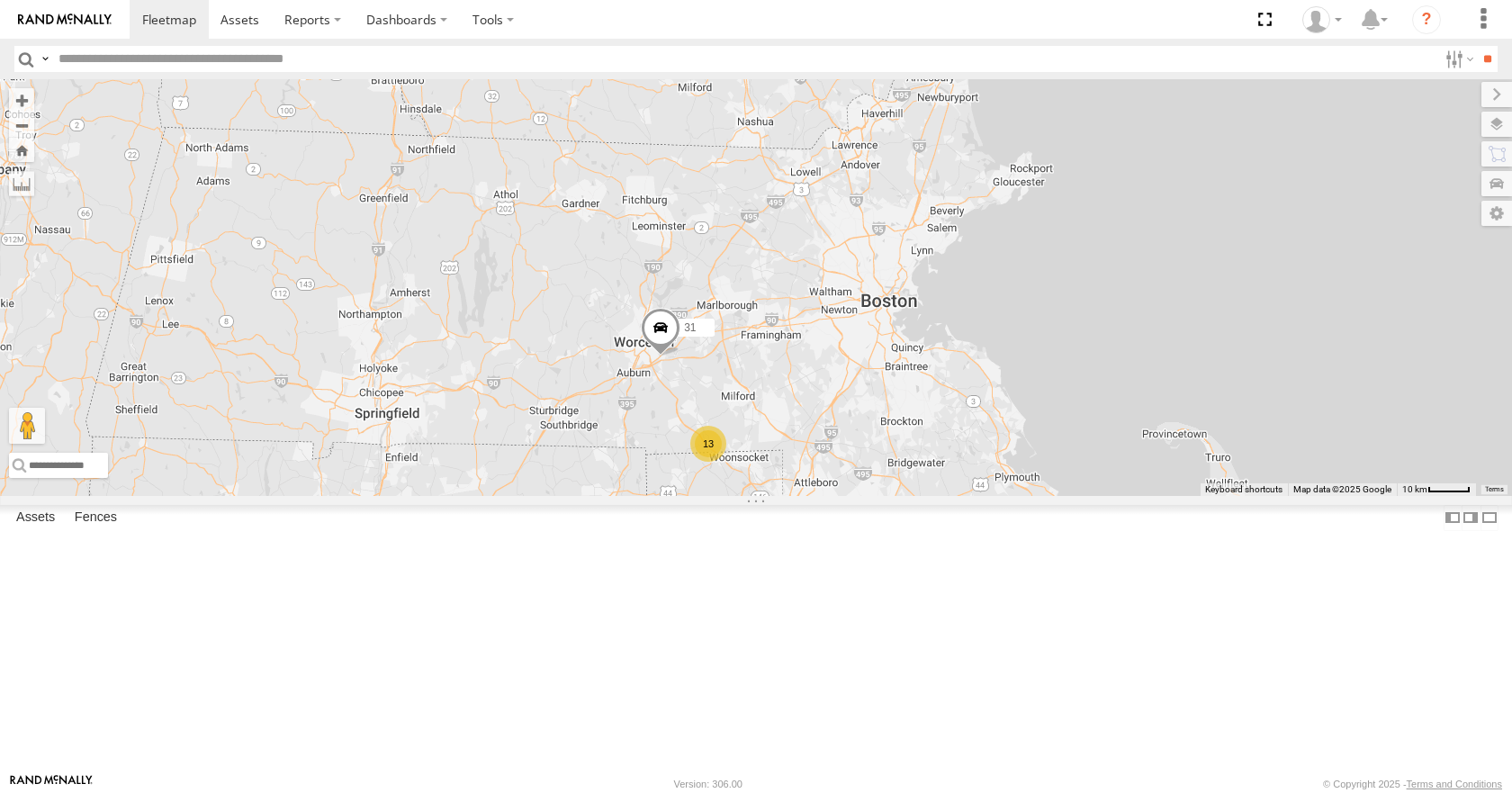
drag, startPoint x: 1056, startPoint y: 429, endPoint x: 1149, endPoint y: 303, distance: 156.6
click at [1149, 303] on div "35 14 08 04 11 03 31 13" at bounding box center [756, 287] width 1512 height 416
drag, startPoint x: 1109, startPoint y: 361, endPoint x: 1105, endPoint y: 373, distance: 12.6
click at [1105, 373] on div "35 14 08 04 11 03 31 13" at bounding box center [756, 287] width 1512 height 416
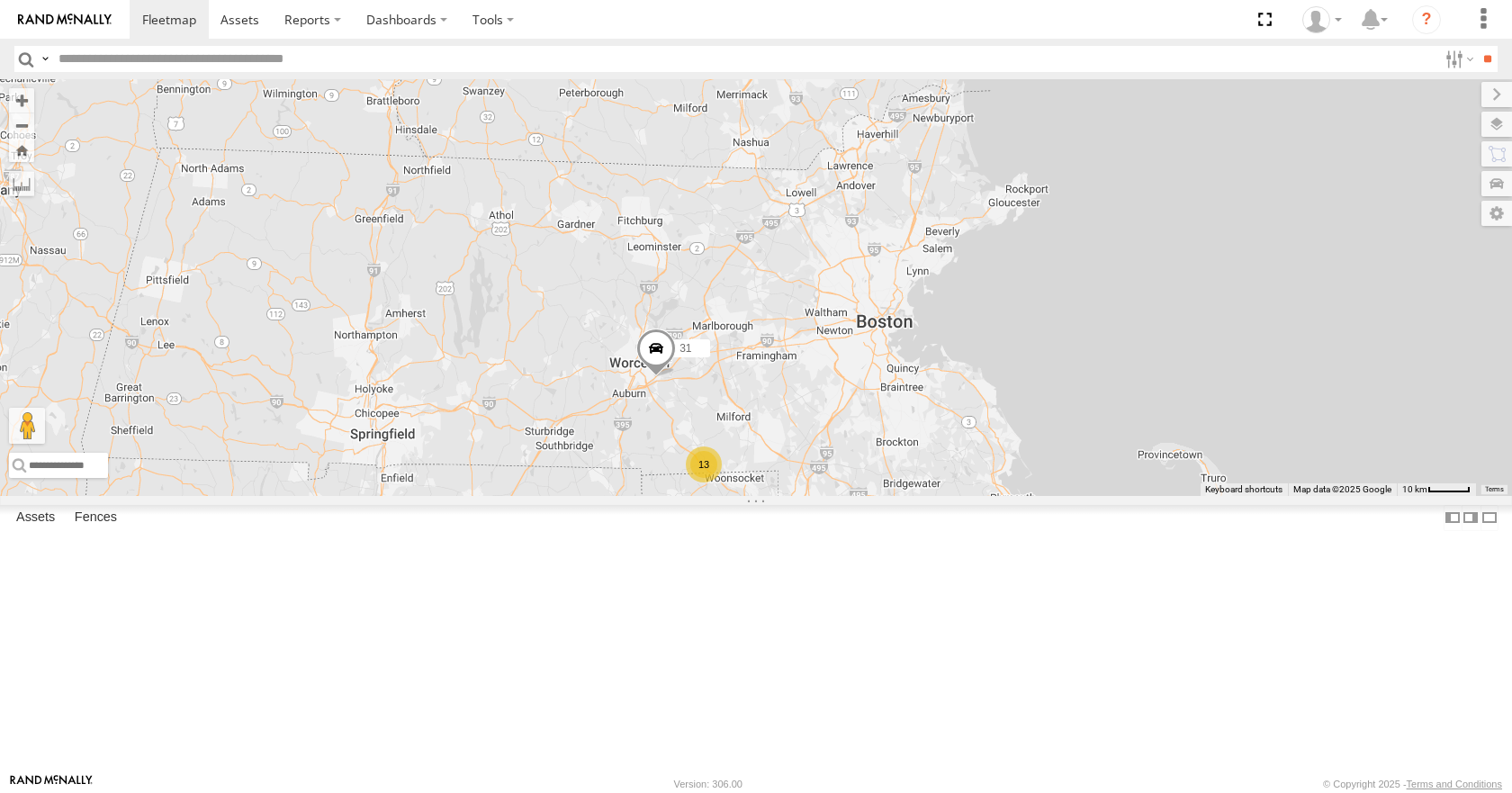
drag, startPoint x: 1147, startPoint y: 289, endPoint x: 1138, endPoint y: 306, distance: 19.2
click at [1138, 306] on div "35 14 08 04 11 03 31 13" at bounding box center [756, 287] width 1512 height 416
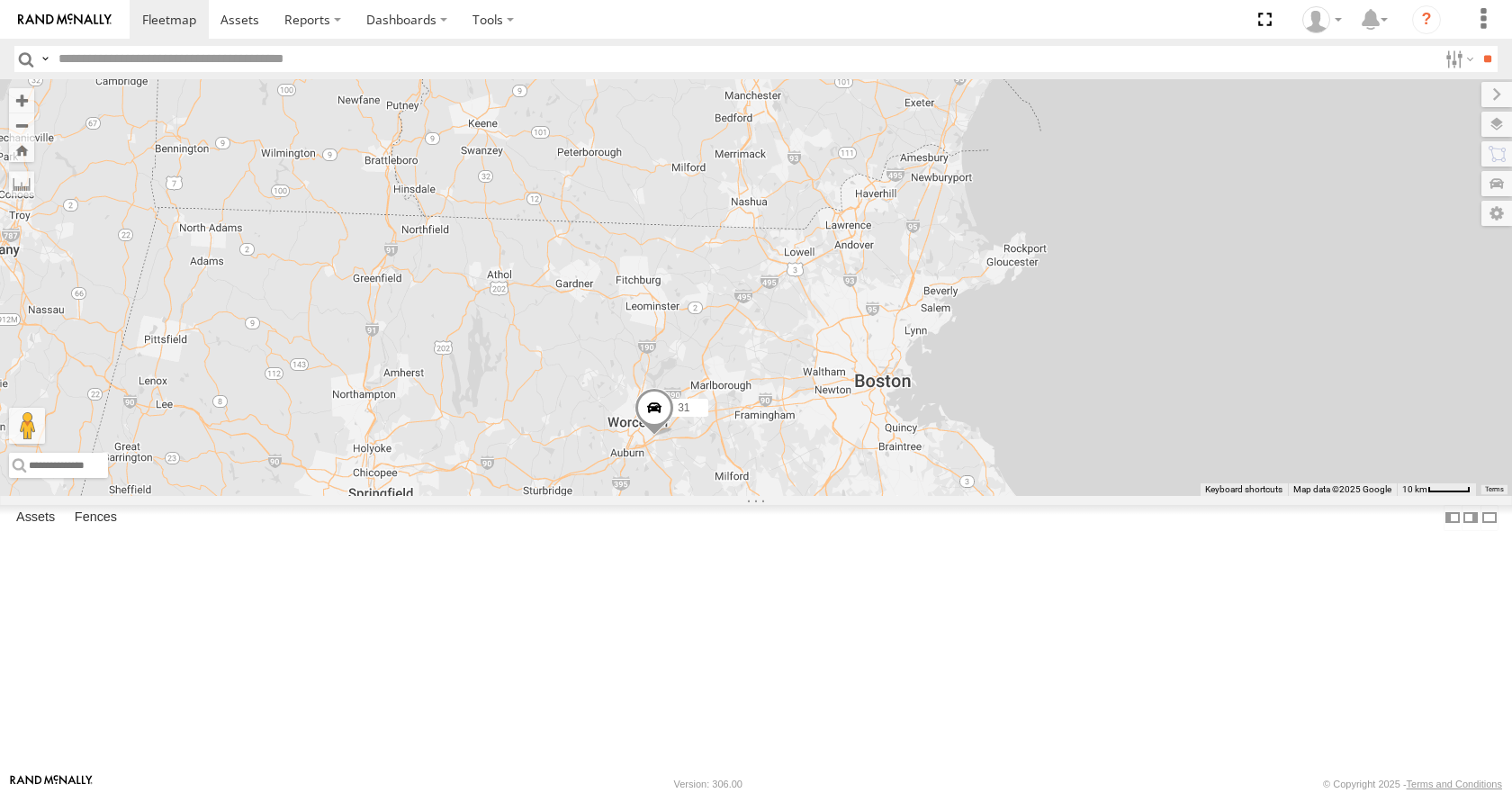
drag, startPoint x: 1170, startPoint y: 207, endPoint x: 1168, endPoint y: 269, distance: 62.0
click at [1168, 269] on div "35 14 08 04 11 03 31 13" at bounding box center [756, 287] width 1512 height 416
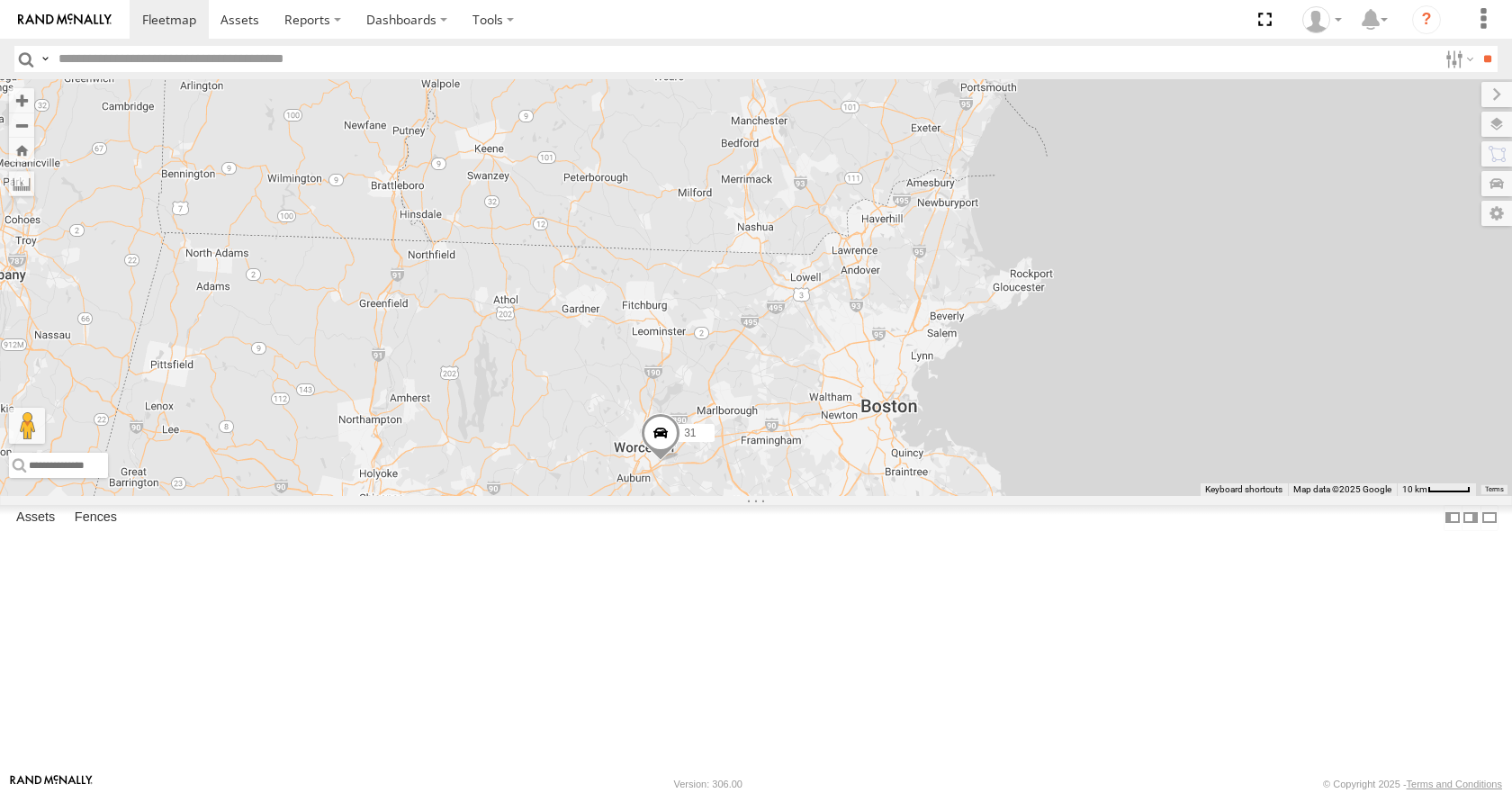
drag, startPoint x: 1182, startPoint y: 216, endPoint x: 1190, endPoint y: 241, distance: 26.2
click at [1190, 241] on div "35 14 08 04 11 03 31 13" at bounding box center [756, 287] width 1512 height 416
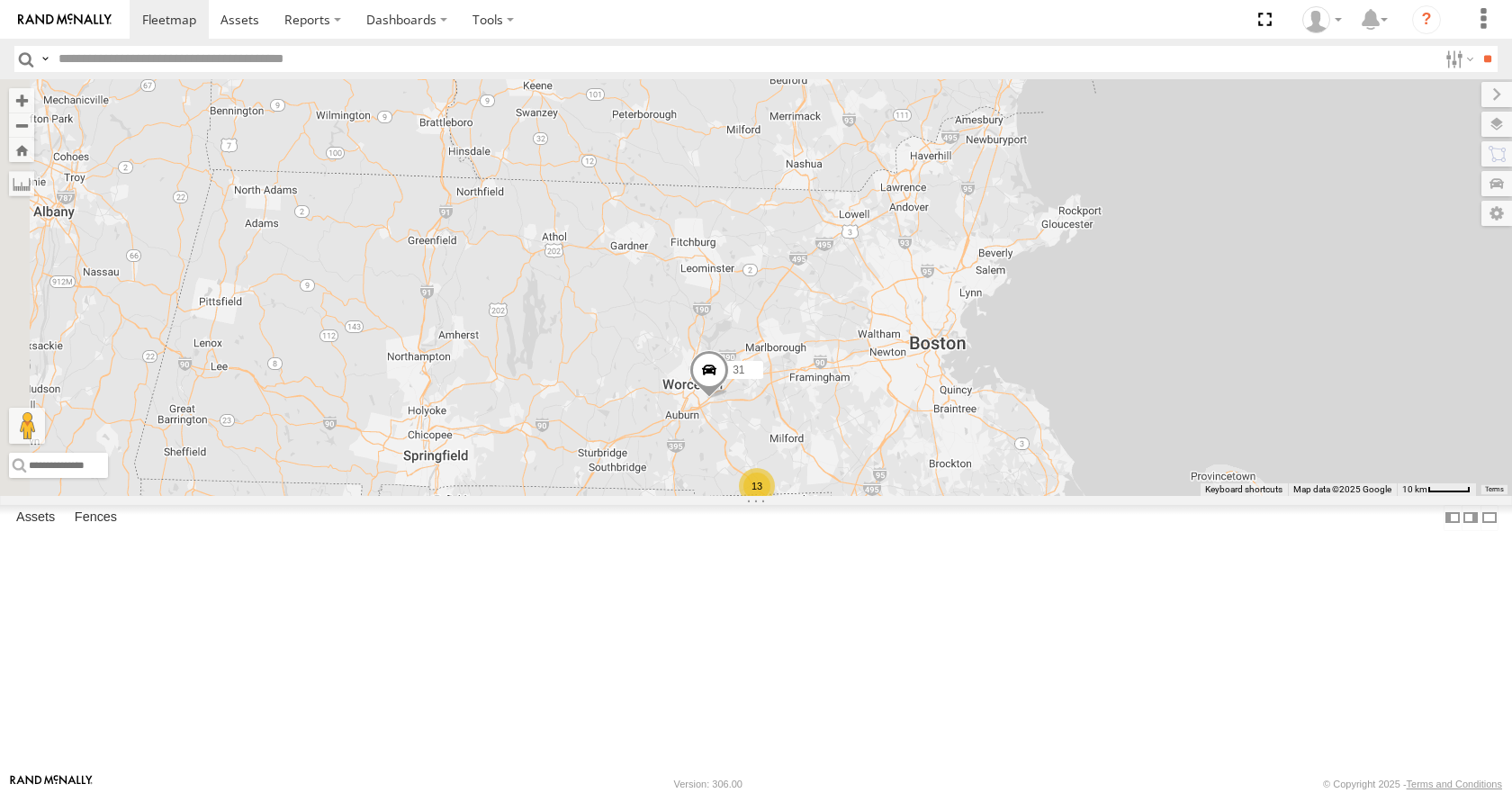
drag, startPoint x: 1221, startPoint y: 199, endPoint x: 1271, endPoint y: 138, distance: 78.9
click at [1271, 138] on div "35 14 08 04 11 03 31 13" at bounding box center [756, 287] width 1512 height 416
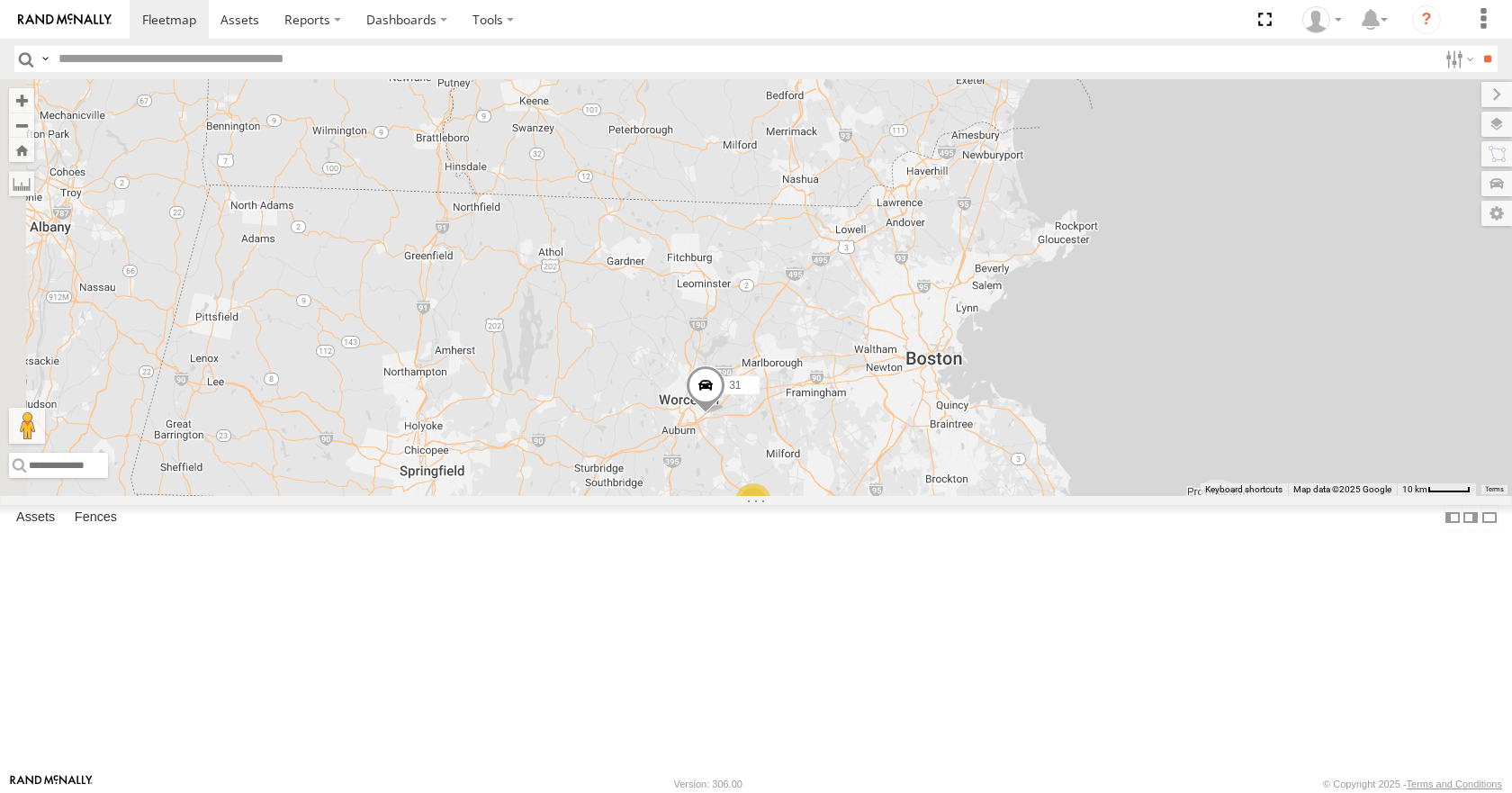
drag, startPoint x: 1240, startPoint y: 179, endPoint x: 1235, endPoint y: 194, distance: 15.8
click at [1235, 194] on div "35 14 08 04 11 03 31 13" at bounding box center [756, 287] width 1512 height 416
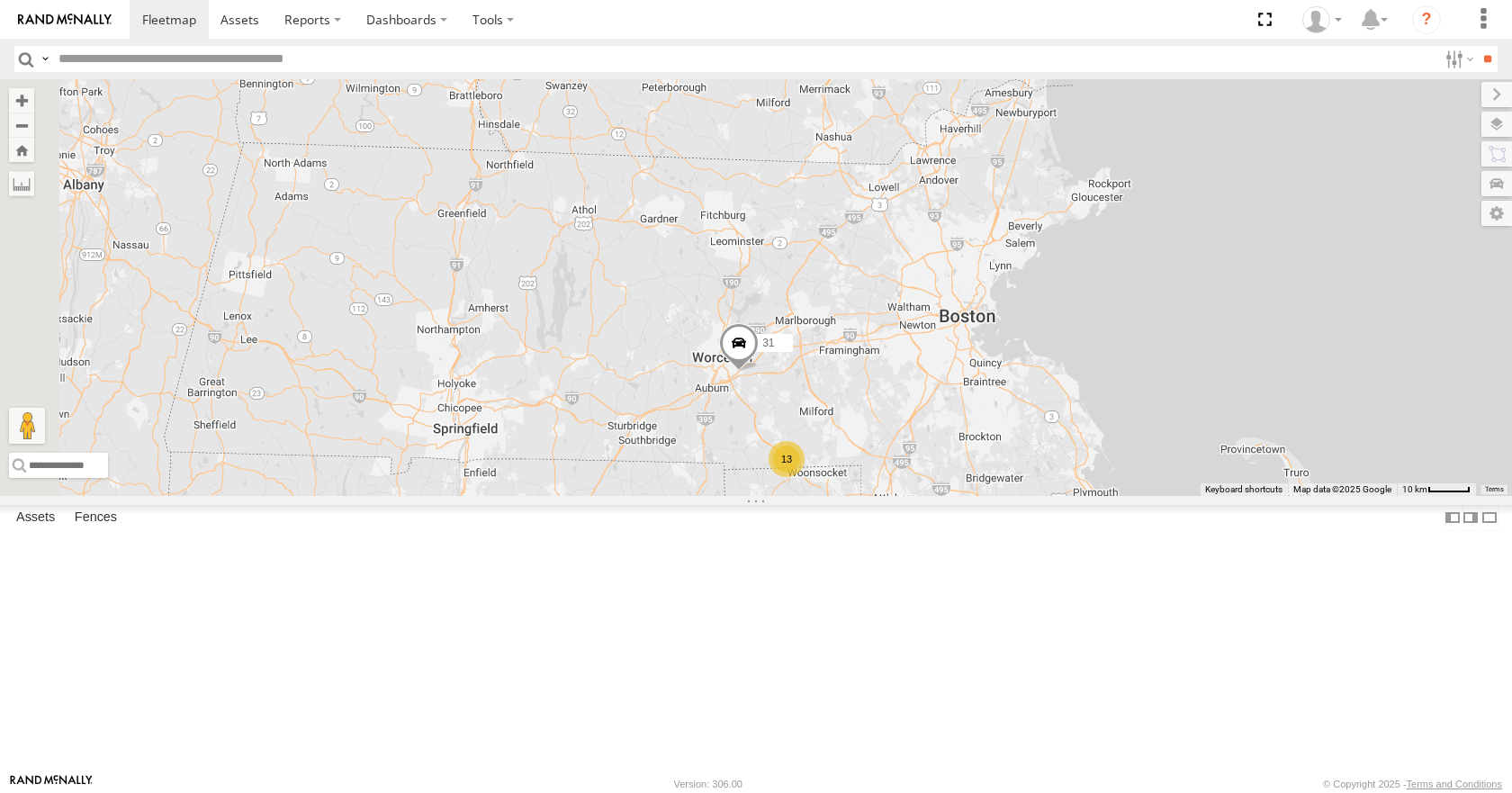
drag, startPoint x: 1194, startPoint y: 220, endPoint x: 1230, endPoint y: 175, distance: 57.6
click at [1230, 175] on div "35 14 08 04 11 03 31 13" at bounding box center [756, 287] width 1512 height 416
click at [1055, 169] on div "35 14 08 04 11 03 31 13" at bounding box center [756, 287] width 1512 height 416
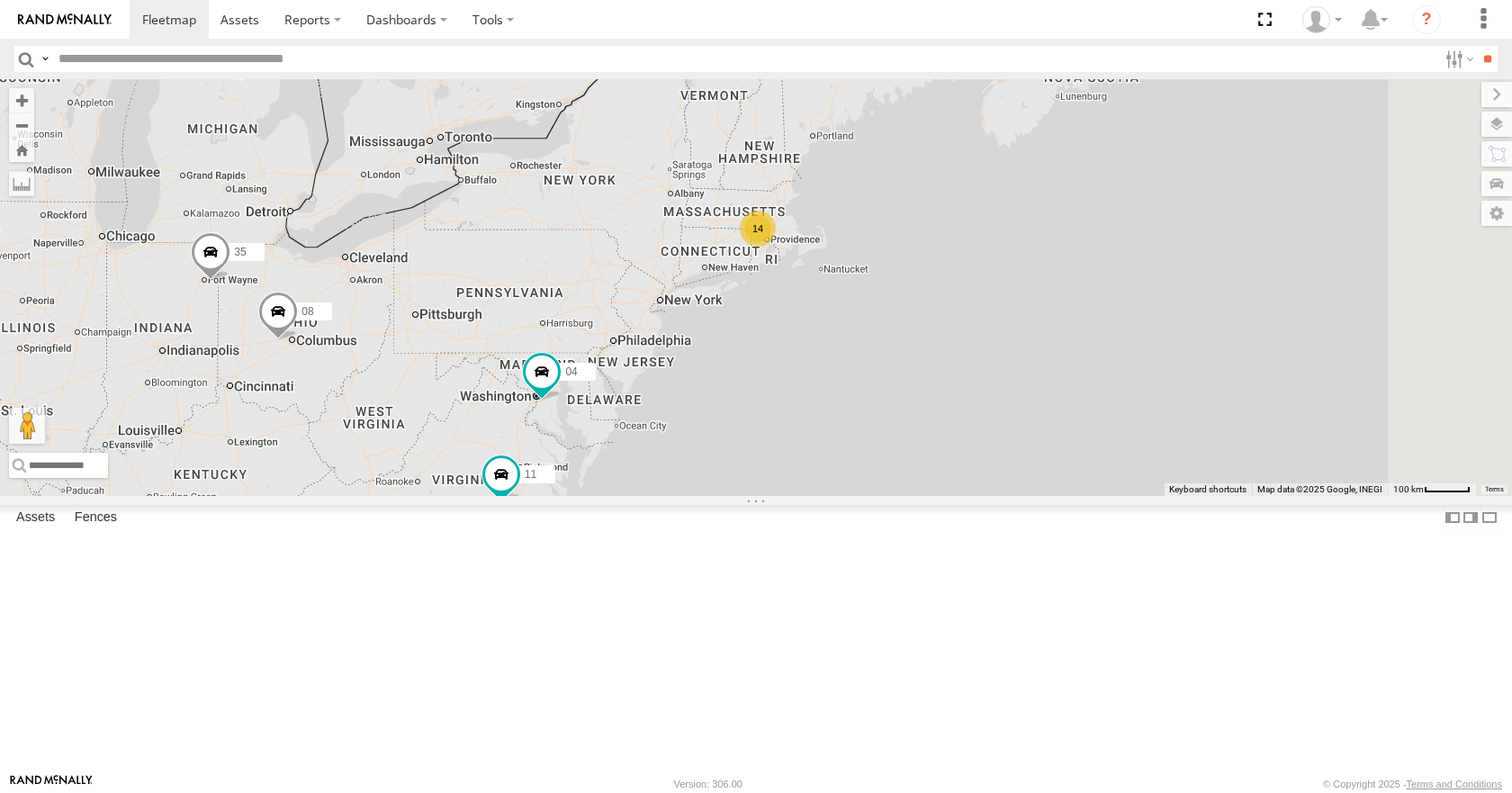
drag, startPoint x: 1179, startPoint y: 280, endPoint x: 901, endPoint y: 449, distance: 325.3
click at [901, 449] on div "14 35 14 08 04 11 2 03" at bounding box center [756, 287] width 1512 height 416
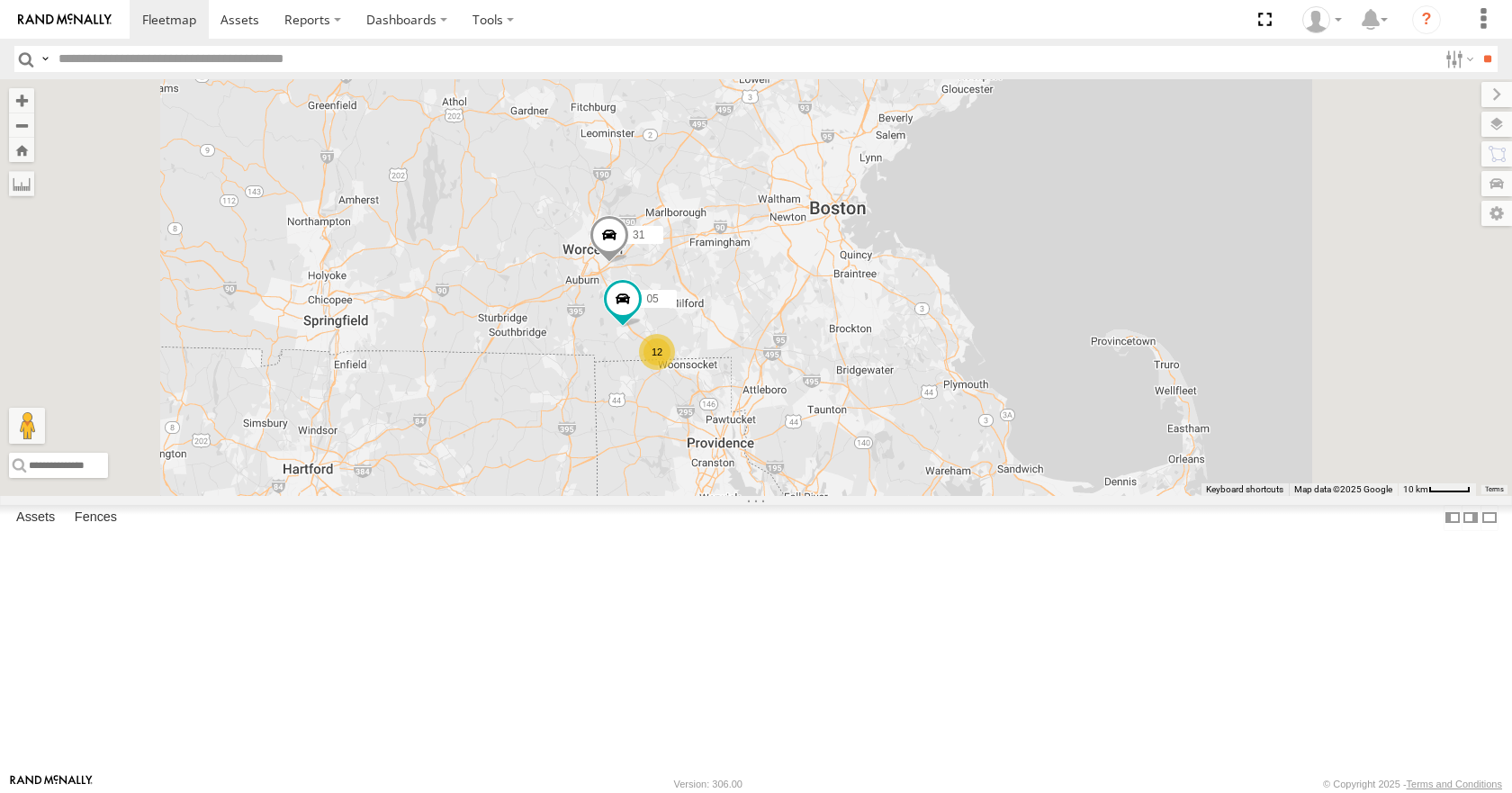
drag, startPoint x: 926, startPoint y: 292, endPoint x: 925, endPoint y: 361, distance: 69.0
click at [925, 361] on div "35 14 08 04 11 03 12 05 31" at bounding box center [756, 287] width 1512 height 416
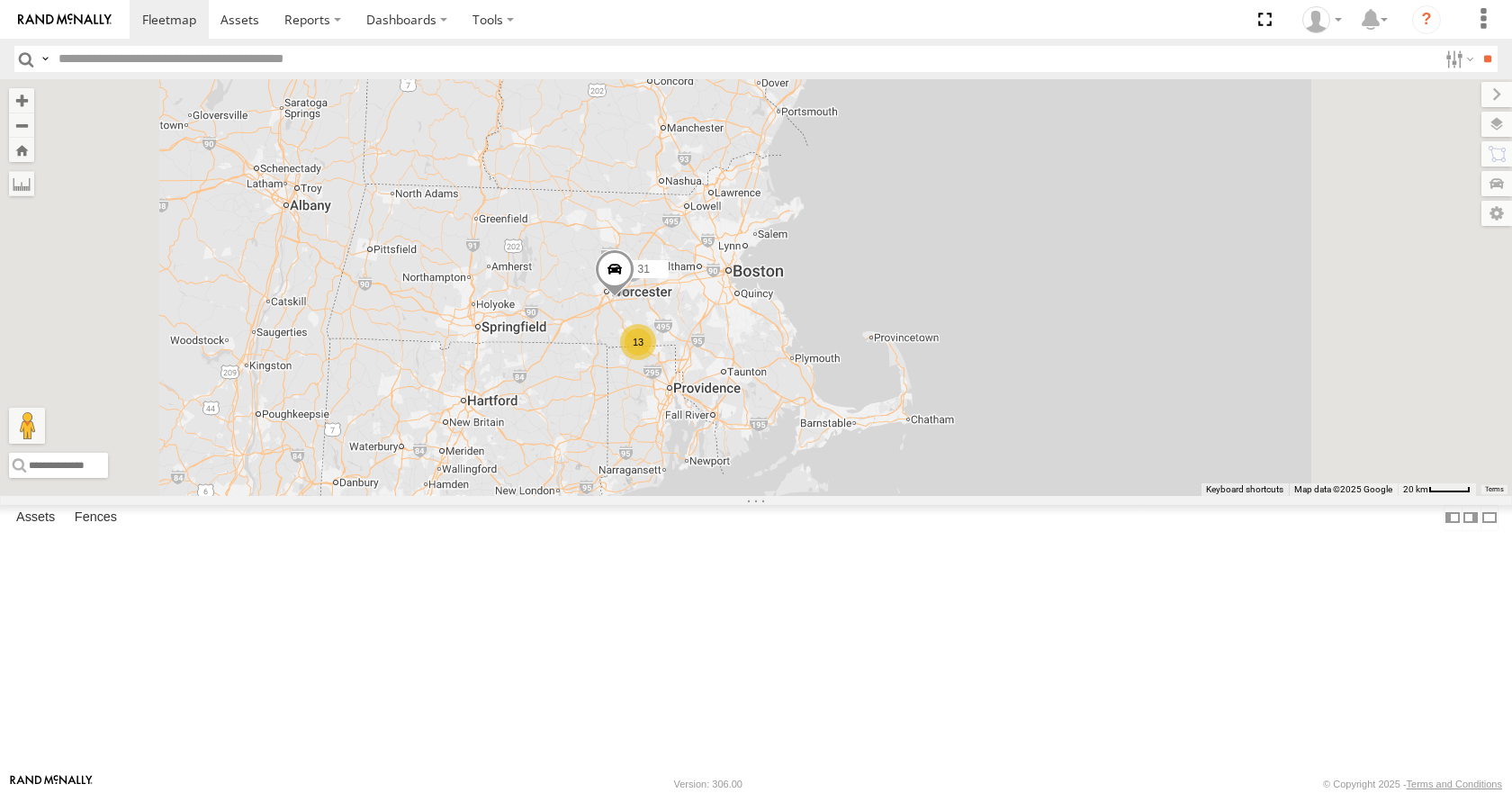
drag, startPoint x: 895, startPoint y: 402, endPoint x: 924, endPoint y: 342, distance: 66.6
click at [924, 342] on div "35 14 08 04 11 03 31 13" at bounding box center [756, 287] width 1512 height 416
drag, startPoint x: 950, startPoint y: 328, endPoint x: 911, endPoint y: 339, distance: 40.5
click at [912, 339] on div "35 14 08 04 11 03 31 13" at bounding box center [756, 287] width 1512 height 416
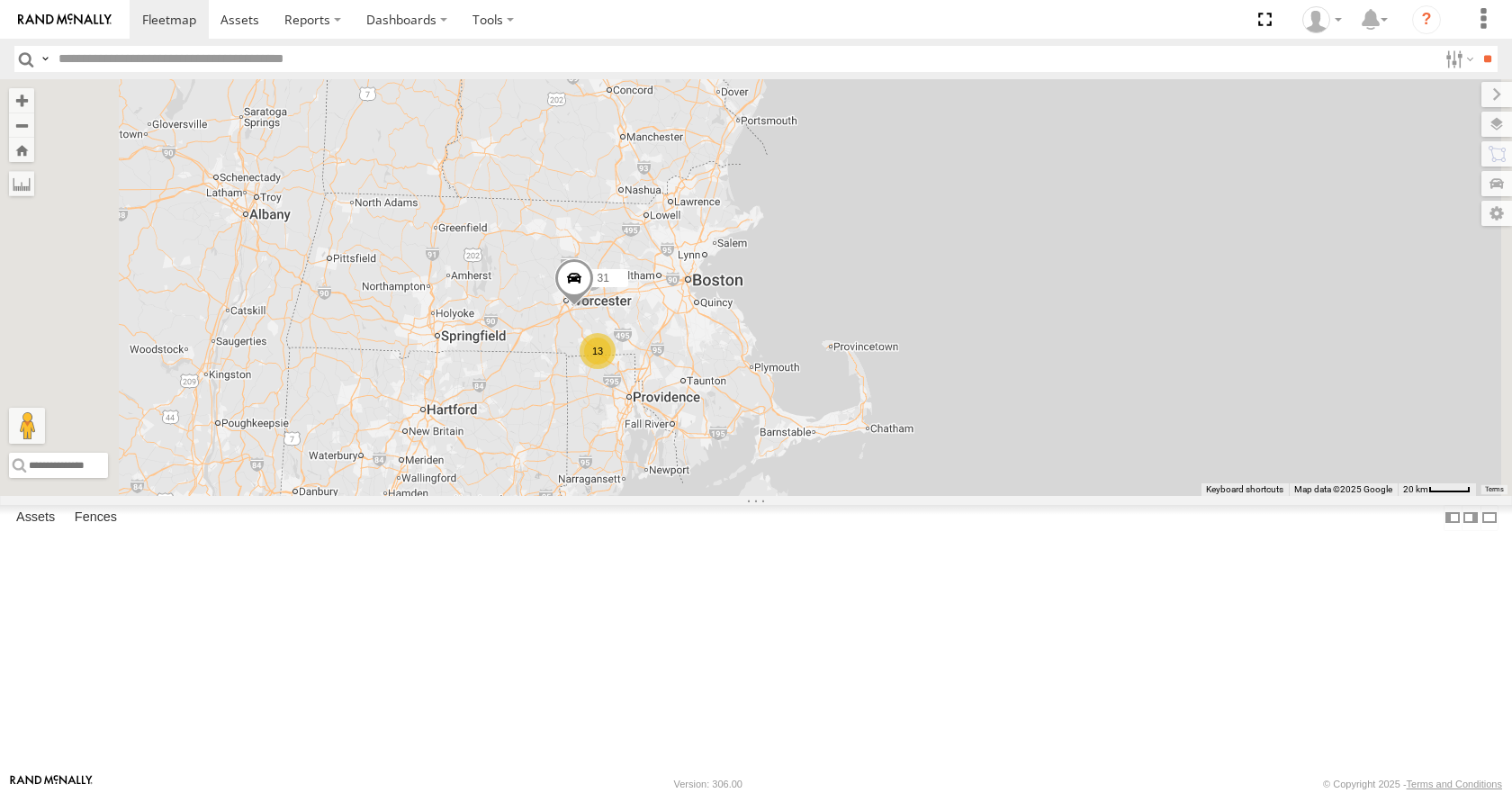
drag, startPoint x: 877, startPoint y: 329, endPoint x: 863, endPoint y: 332, distance: 14.3
click at [863, 332] on div "35 14 08 04 11 03 31 13" at bounding box center [756, 287] width 1512 height 416
drag, startPoint x: 870, startPoint y: 278, endPoint x: 856, endPoint y: 284, distance: 15.2
click at [856, 284] on div "35 14 08 04 11 03 31 13" at bounding box center [756, 287] width 1512 height 416
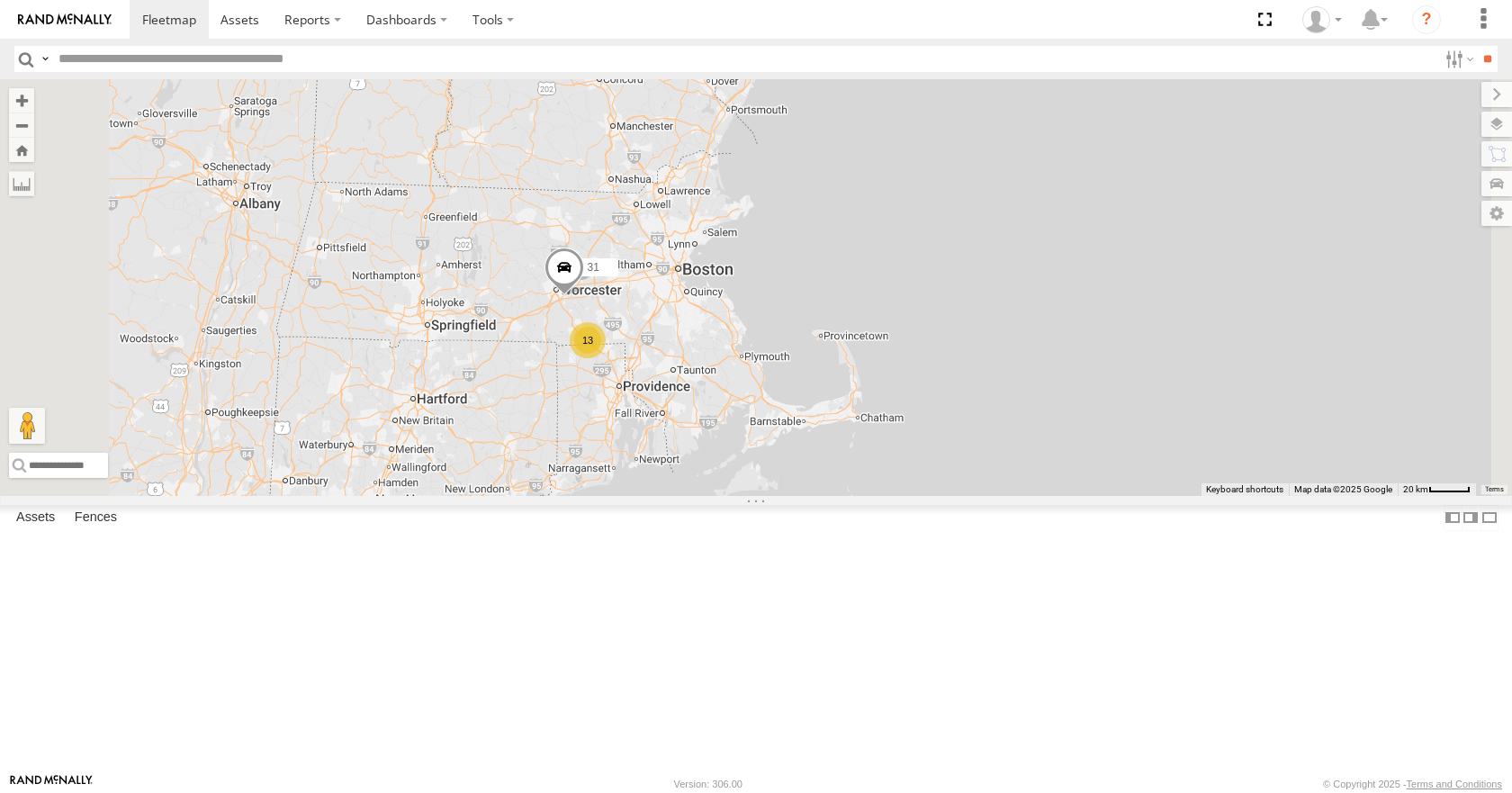
drag, startPoint x: 845, startPoint y: 239, endPoint x: 856, endPoint y: 219, distance: 22.8
click at [856, 219] on div "35 14 08 04 11 03 31 13" at bounding box center [756, 287] width 1512 height 416
click at [954, 198] on div "35 14 08 04 11 03 31 13" at bounding box center [756, 287] width 1512 height 416
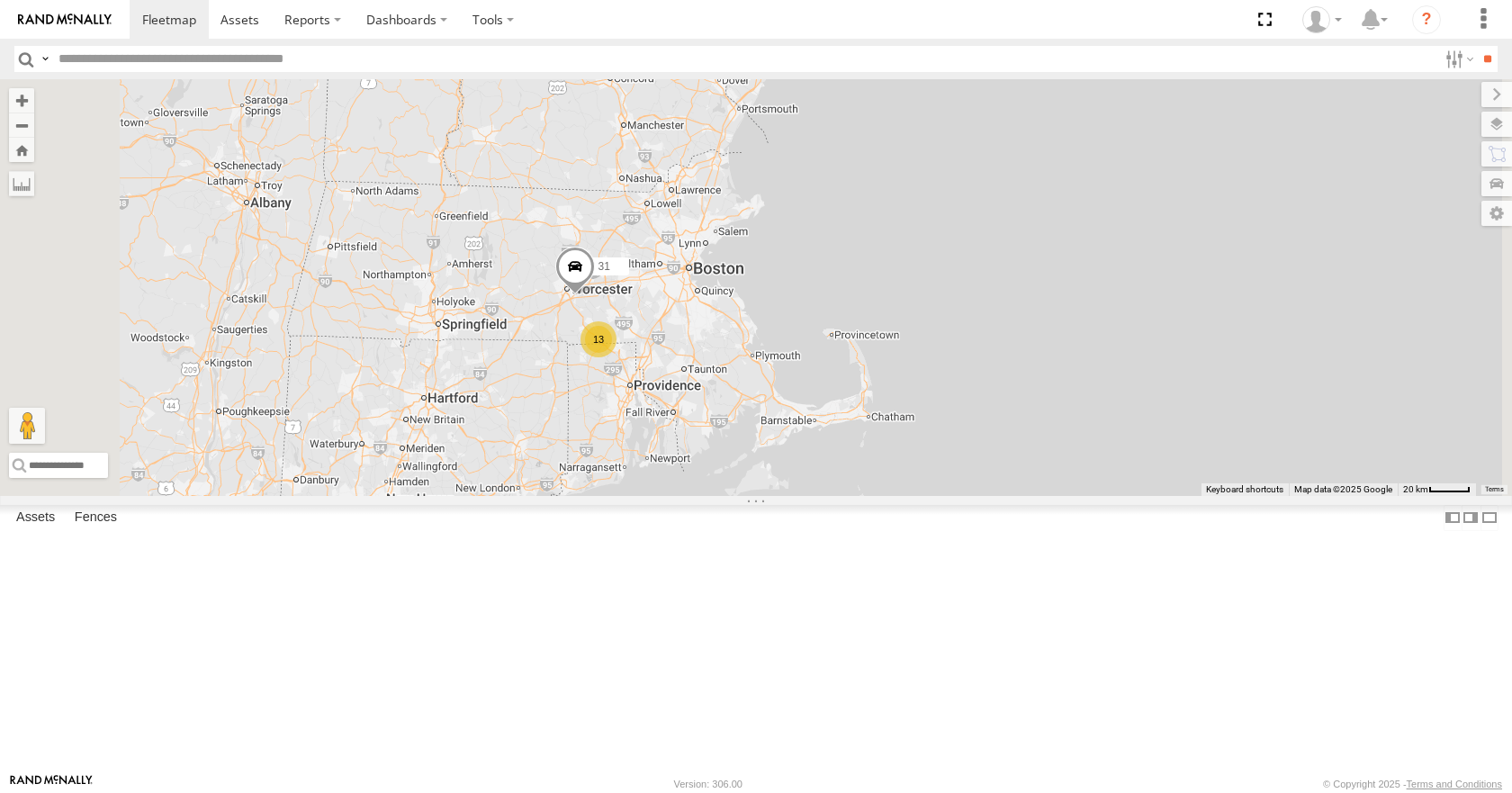
drag, startPoint x: 957, startPoint y: 228, endPoint x: 970, endPoint y: 222, distance: 14.3
click at [970, 222] on div "35 14 08 04 11 03 31 13" at bounding box center [756, 287] width 1512 height 416
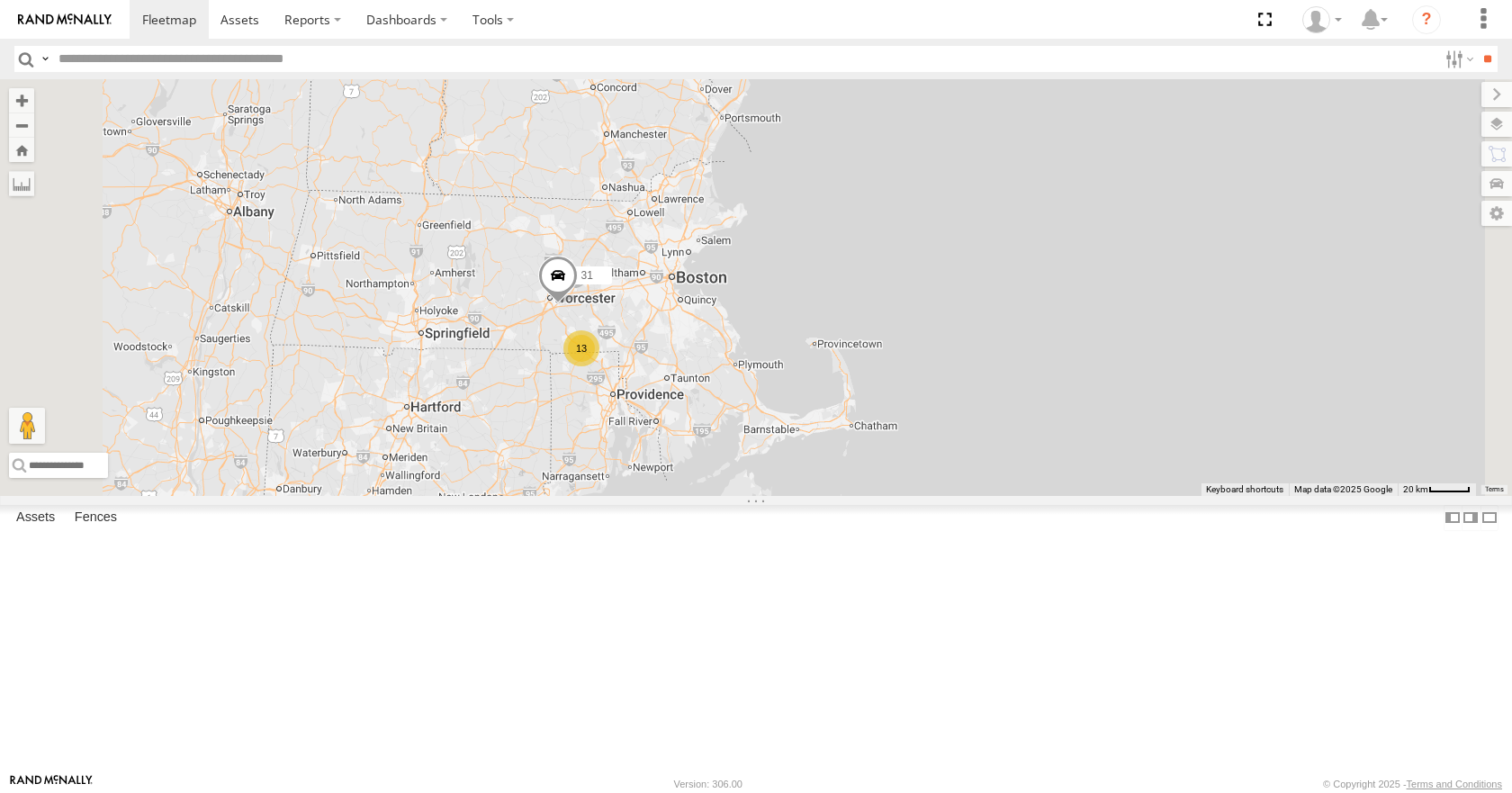
drag, startPoint x: 991, startPoint y: 251, endPoint x: 976, endPoint y: 260, distance: 17.5
click at [976, 260] on div "35 14 08 04 11 03 31 13" at bounding box center [756, 287] width 1512 height 416
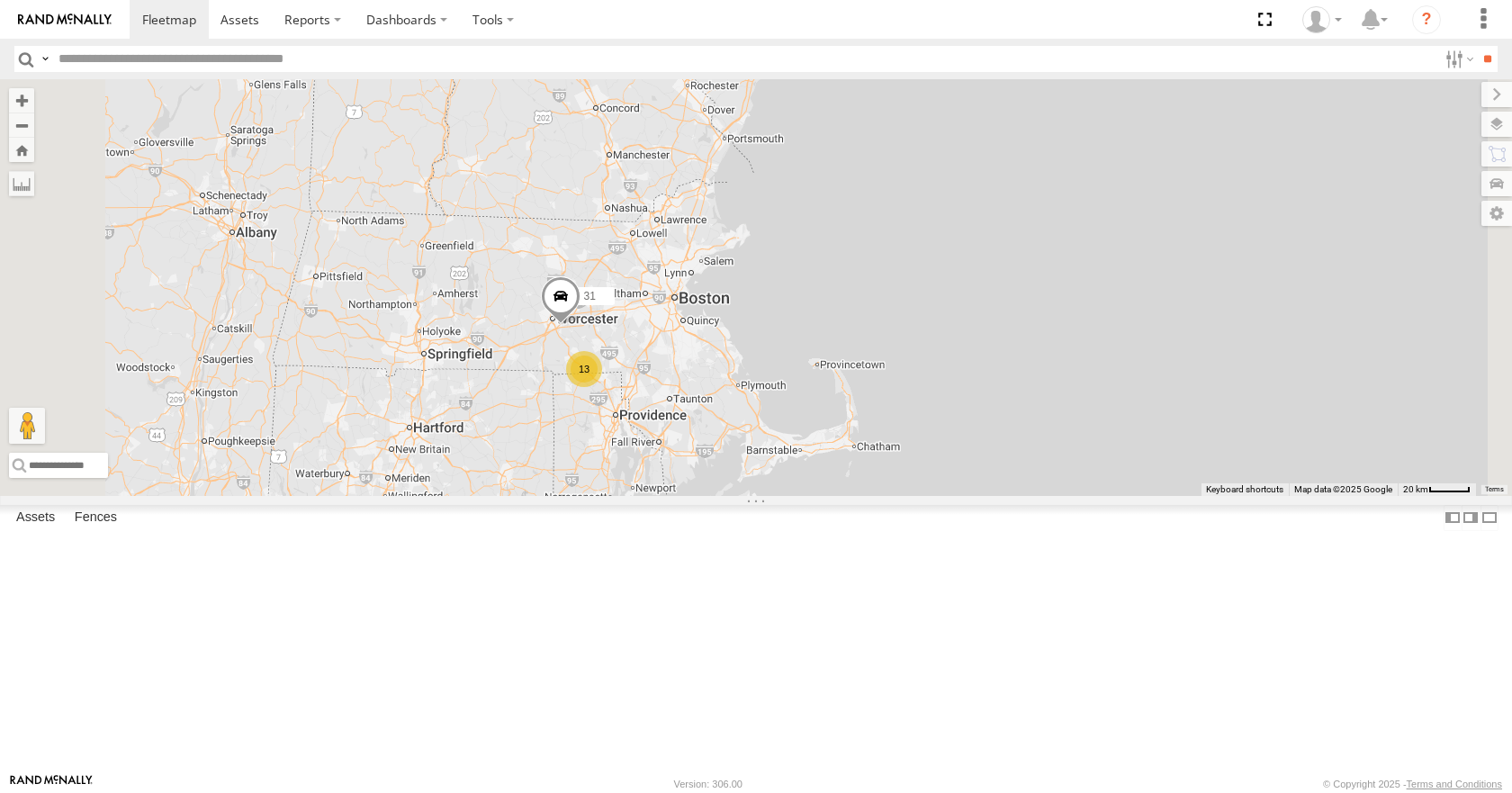
drag, startPoint x: 979, startPoint y: 253, endPoint x: 978, endPoint y: 274, distance: 21.0
click at [978, 274] on div "35 14 08 04 11 03 31 13" at bounding box center [756, 287] width 1512 height 416
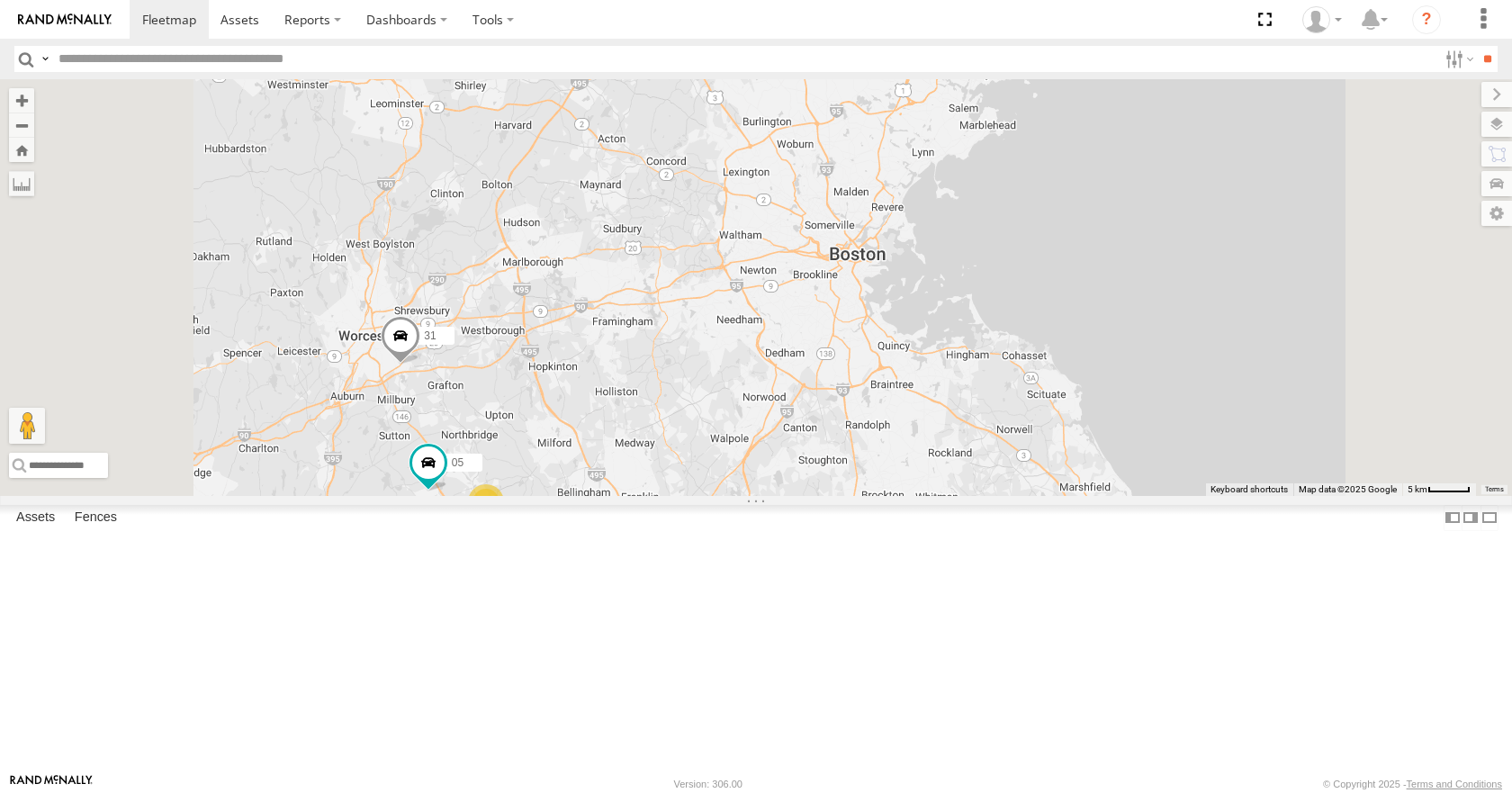
drag, startPoint x: 844, startPoint y: 426, endPoint x: 795, endPoint y: 497, distance: 86.3
click at [795, 494] on div "35 14 08 04 11 03 31 05 3 9" at bounding box center [756, 287] width 1512 height 416
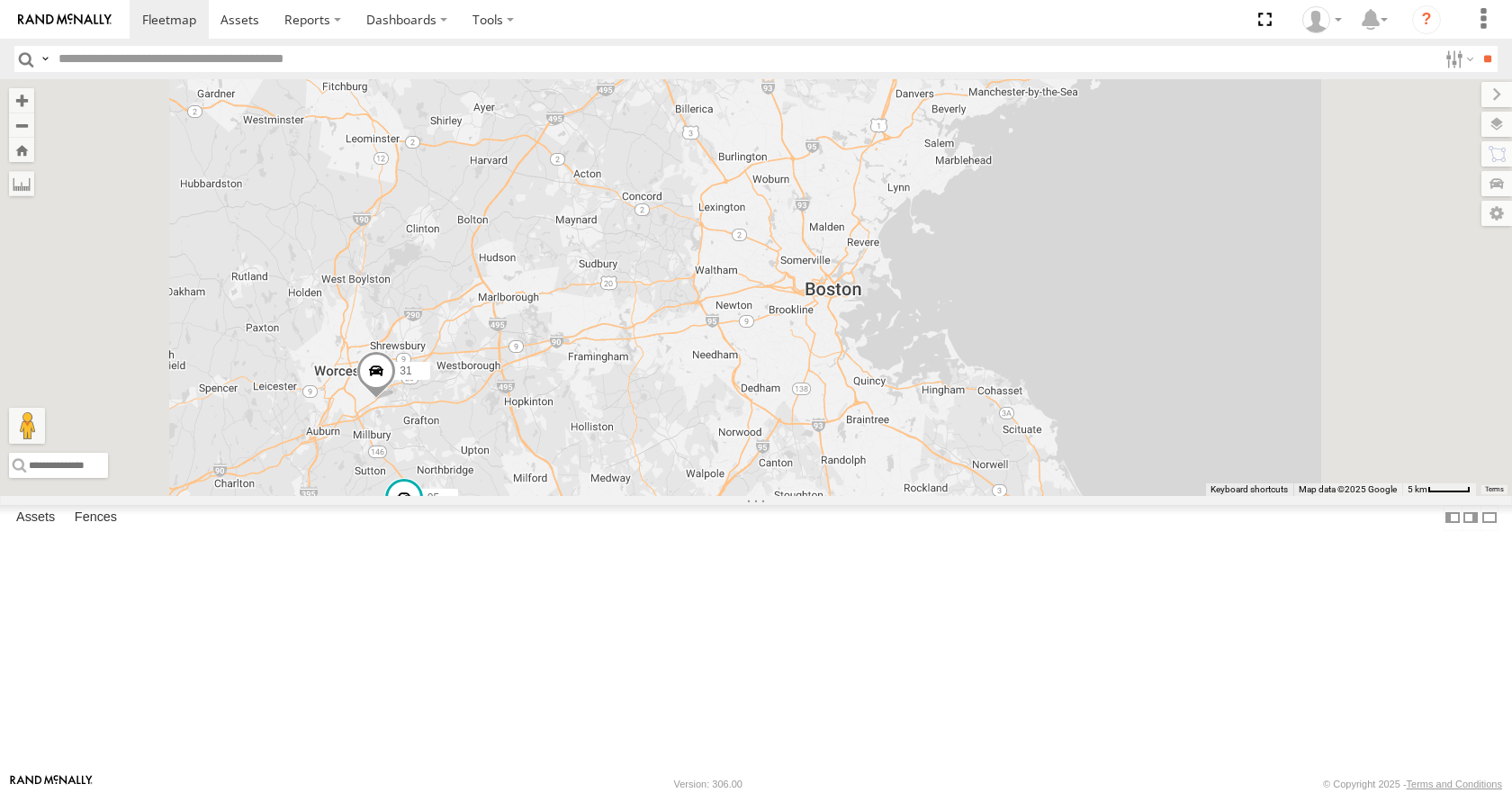
drag, startPoint x: 780, startPoint y: 434, endPoint x: 793, endPoint y: 407, distance: 30.0
click at [793, 407] on div "35 14 08 04 11 03 31 05 3 9" at bounding box center [756, 287] width 1512 height 416
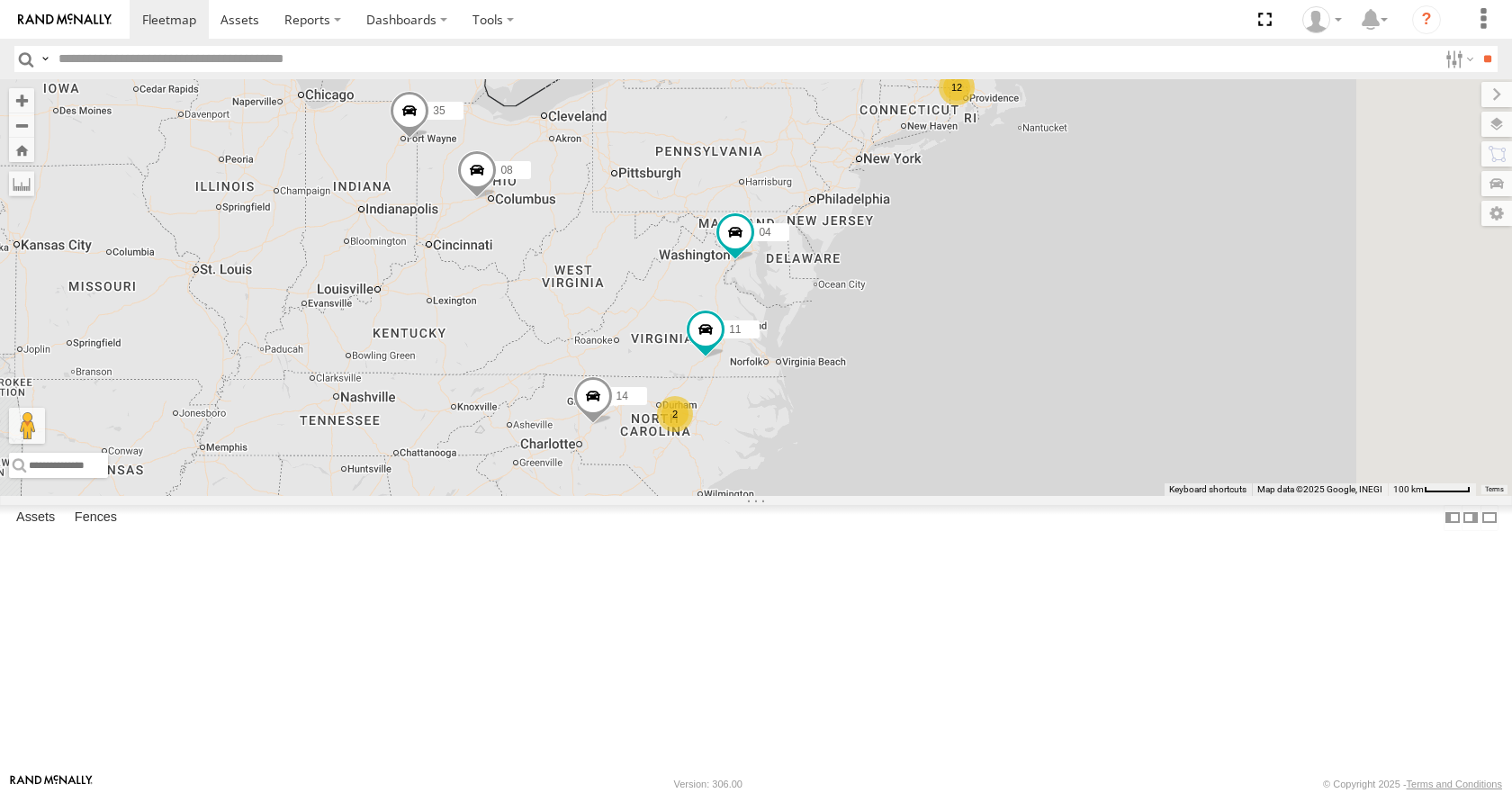
drag, startPoint x: 1120, startPoint y: 271, endPoint x: 1046, endPoint y: 300, distance: 79.5
click at [1046, 300] on div "12 35 14 08 05 04 11 2 31 03" at bounding box center [756, 287] width 1512 height 416
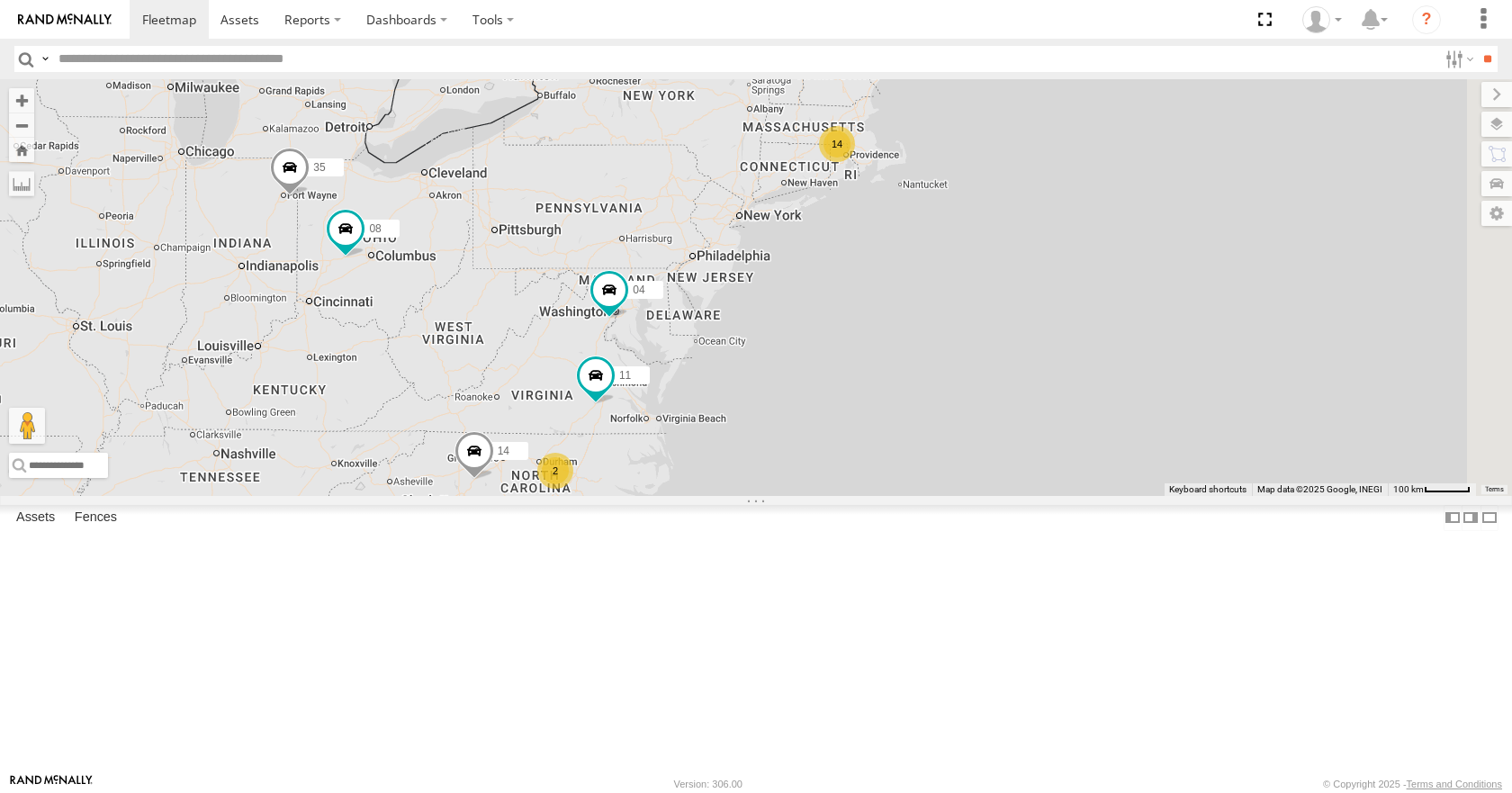
drag, startPoint x: 1207, startPoint y: 286, endPoint x: 1013, endPoint y: 374, distance: 213.0
click at [1013, 374] on div "35 14 08 04 11 03 14 2" at bounding box center [756, 287] width 1512 height 416
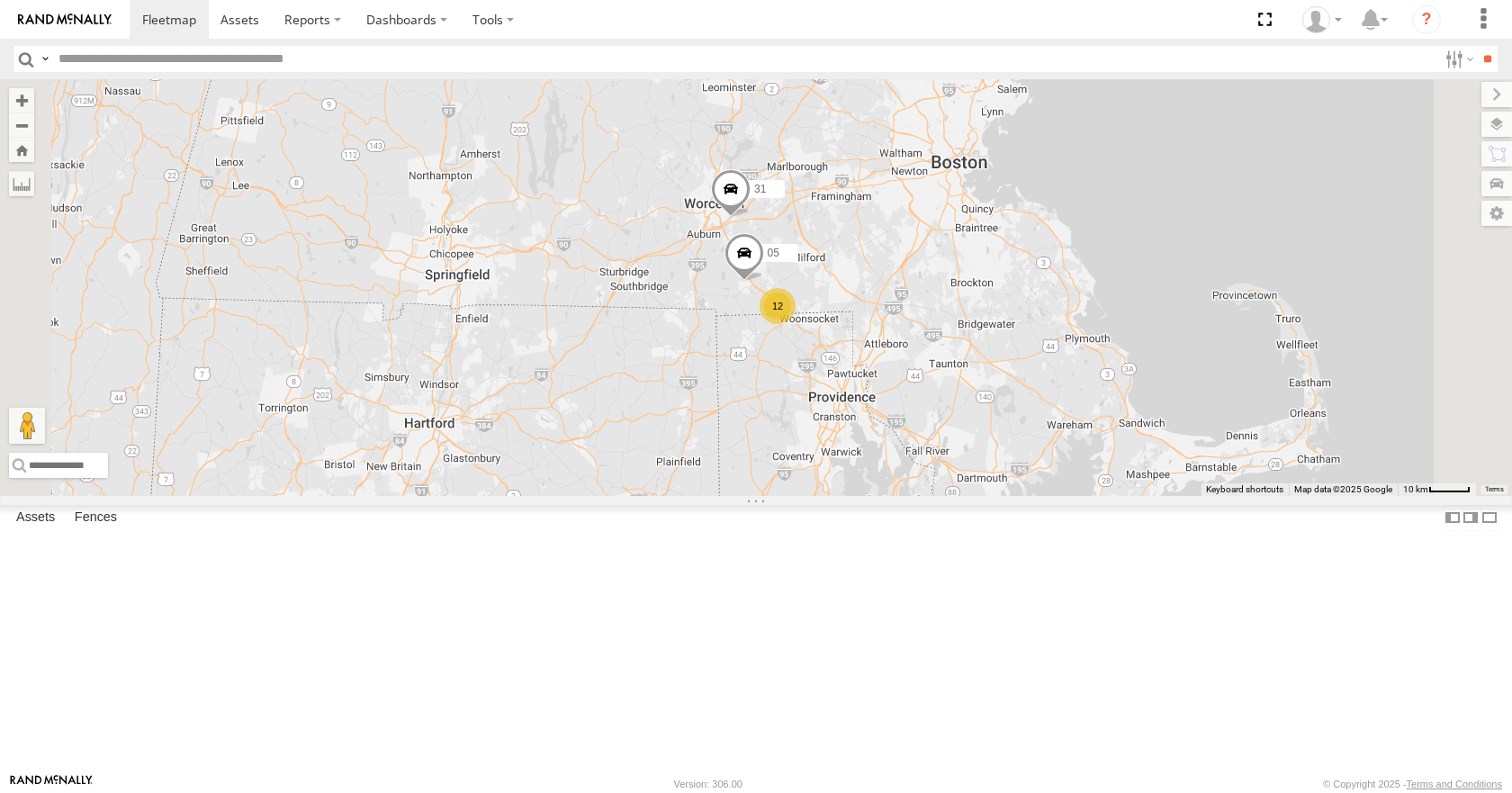
drag, startPoint x: 1068, startPoint y: 239, endPoint x: 1020, endPoint y: 319, distance: 93.3
click at [1020, 319] on div "35 14 08 04 11 03 12 05 31" at bounding box center [756, 287] width 1512 height 416
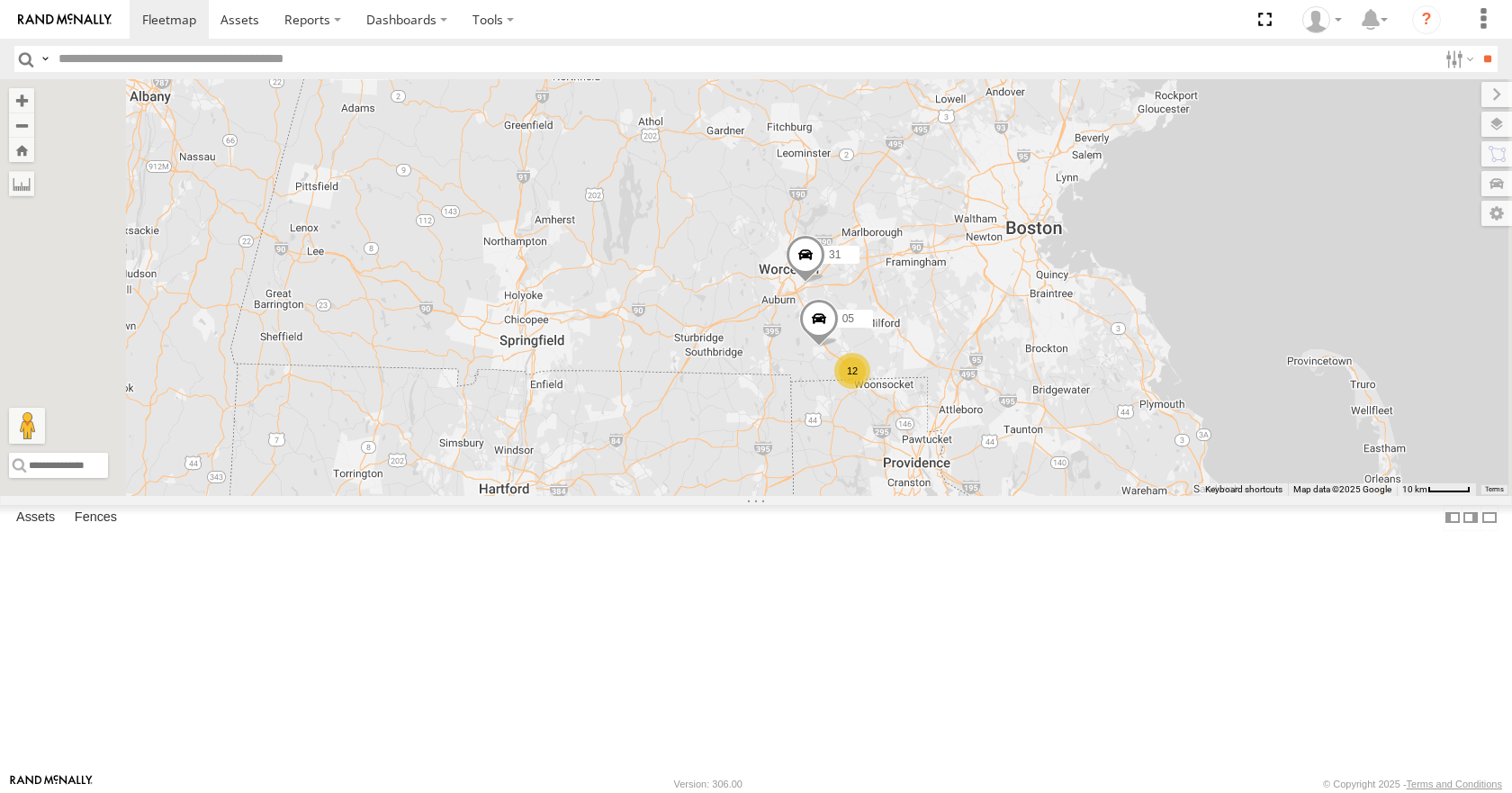
drag, startPoint x: 943, startPoint y: 259, endPoint x: 1017, endPoint y: 327, distance: 100.5
click at [1017, 327] on div "35 14 08 04 11 03 12 05 31" at bounding box center [756, 287] width 1512 height 416
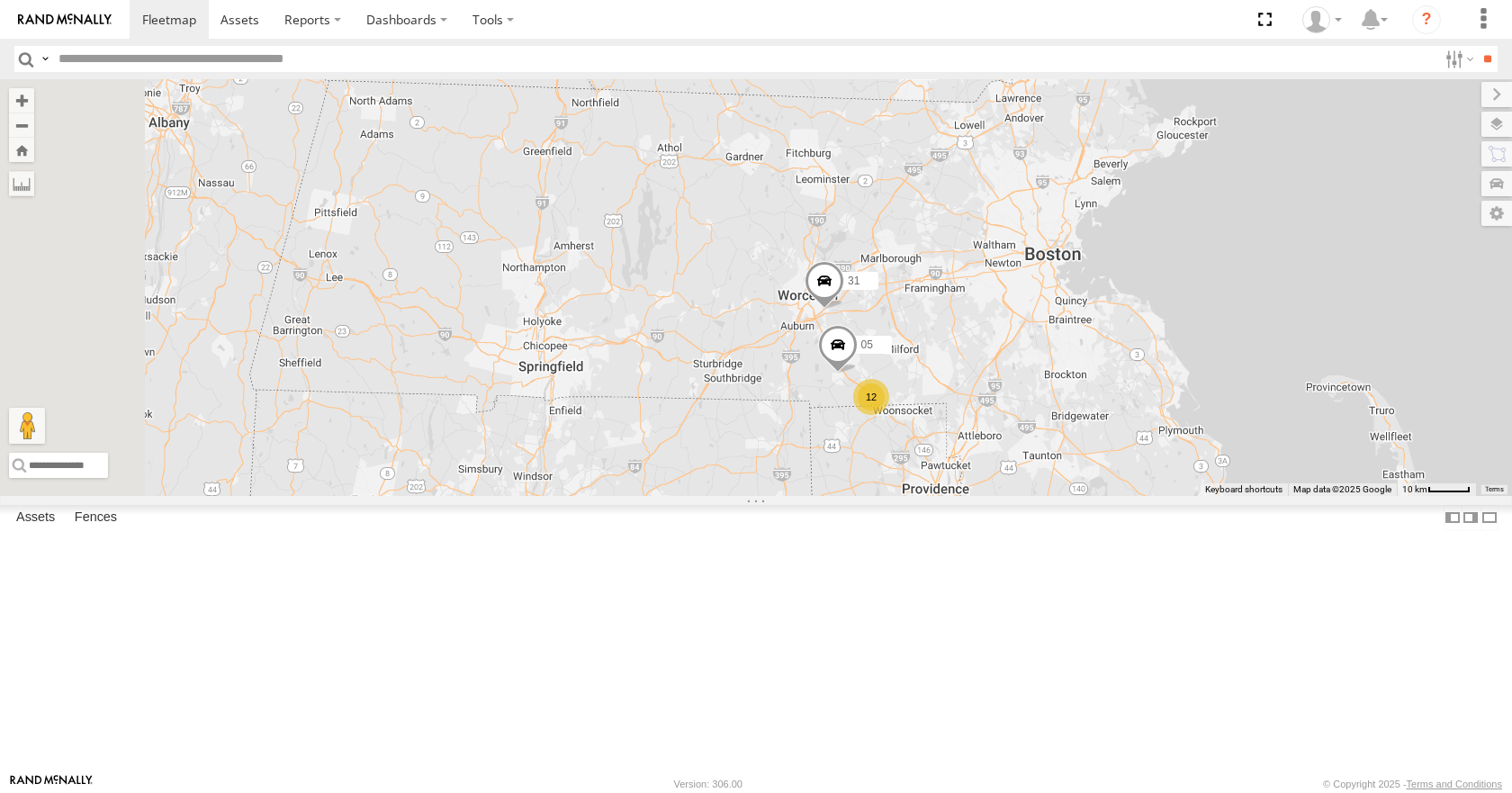
drag, startPoint x: 984, startPoint y: 327, endPoint x: 1003, endPoint y: 357, distance: 35.5
click at [1003, 357] on div "35 14 08 04 11 03 12 05 31" at bounding box center [756, 287] width 1512 height 416
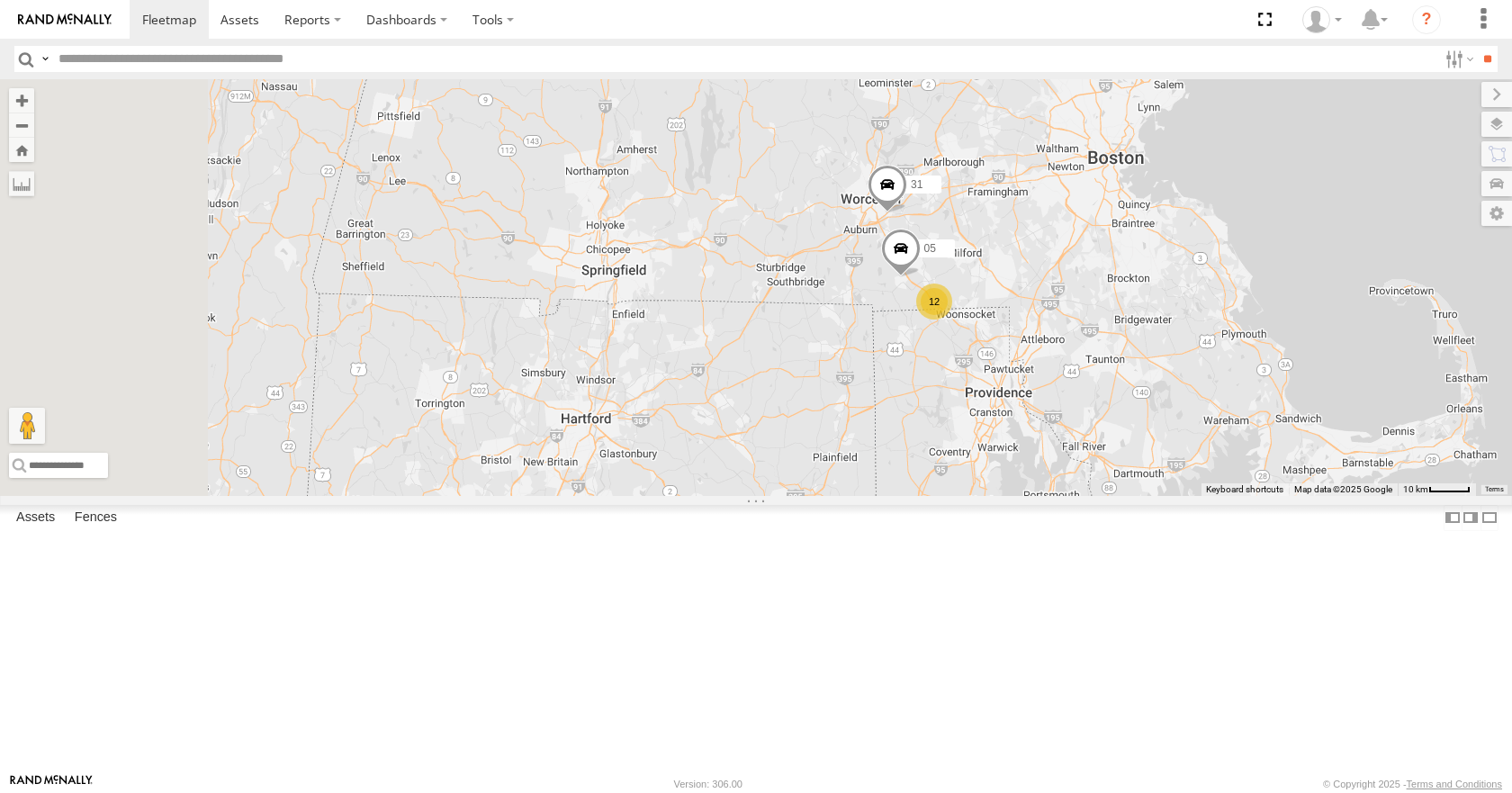
drag, startPoint x: 851, startPoint y: 209, endPoint x: 928, endPoint y: 337, distance: 149.4
click at [928, 337] on div "35 14 08 04 11 31 03 12 05" at bounding box center [756, 287] width 1512 height 416
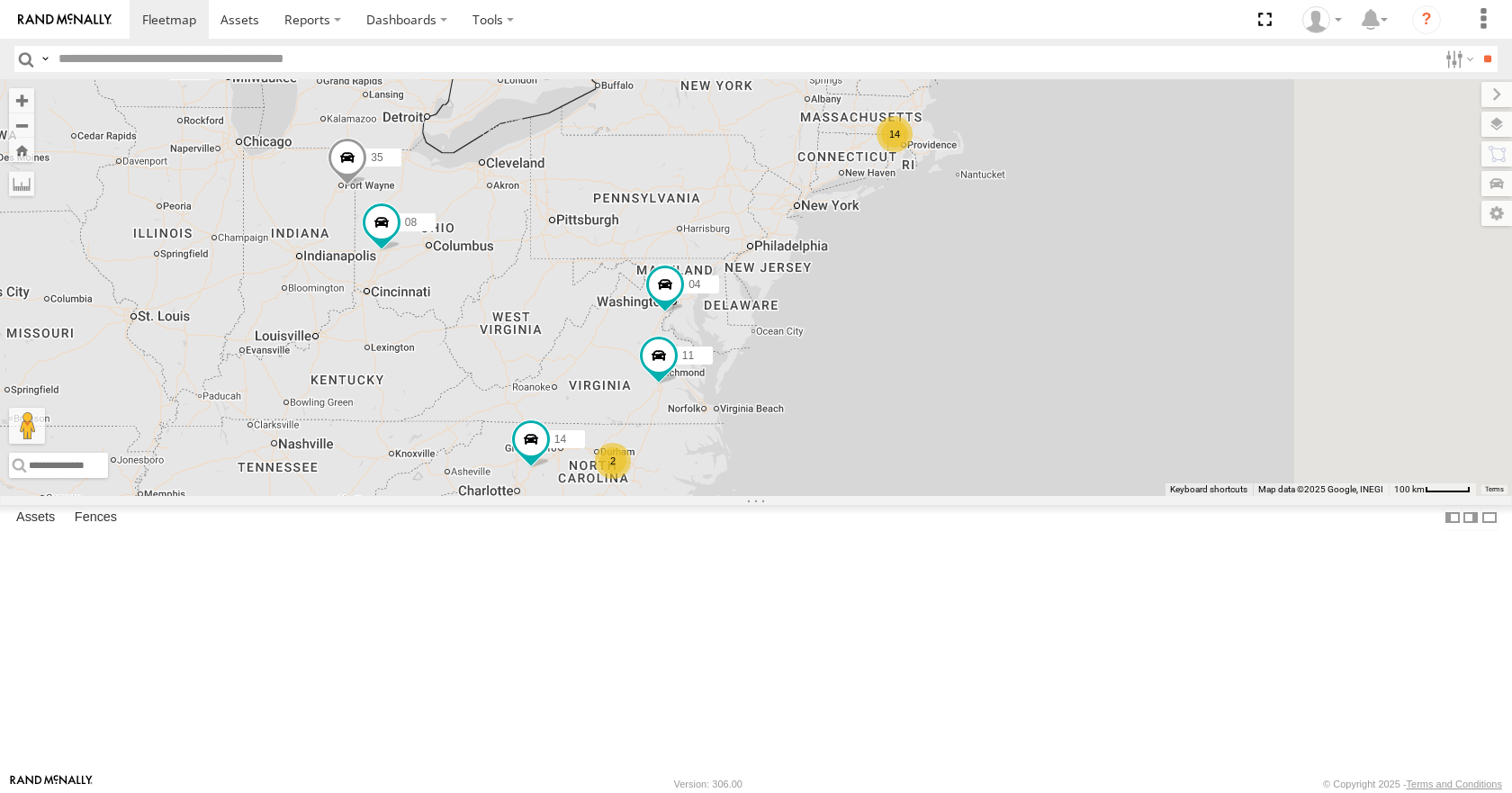
drag, startPoint x: 1129, startPoint y: 199, endPoint x: 993, endPoint y: 290, distance: 163.6
click at [993, 290] on div "14 35 14 08 04 11 2 03" at bounding box center [756, 287] width 1512 height 416
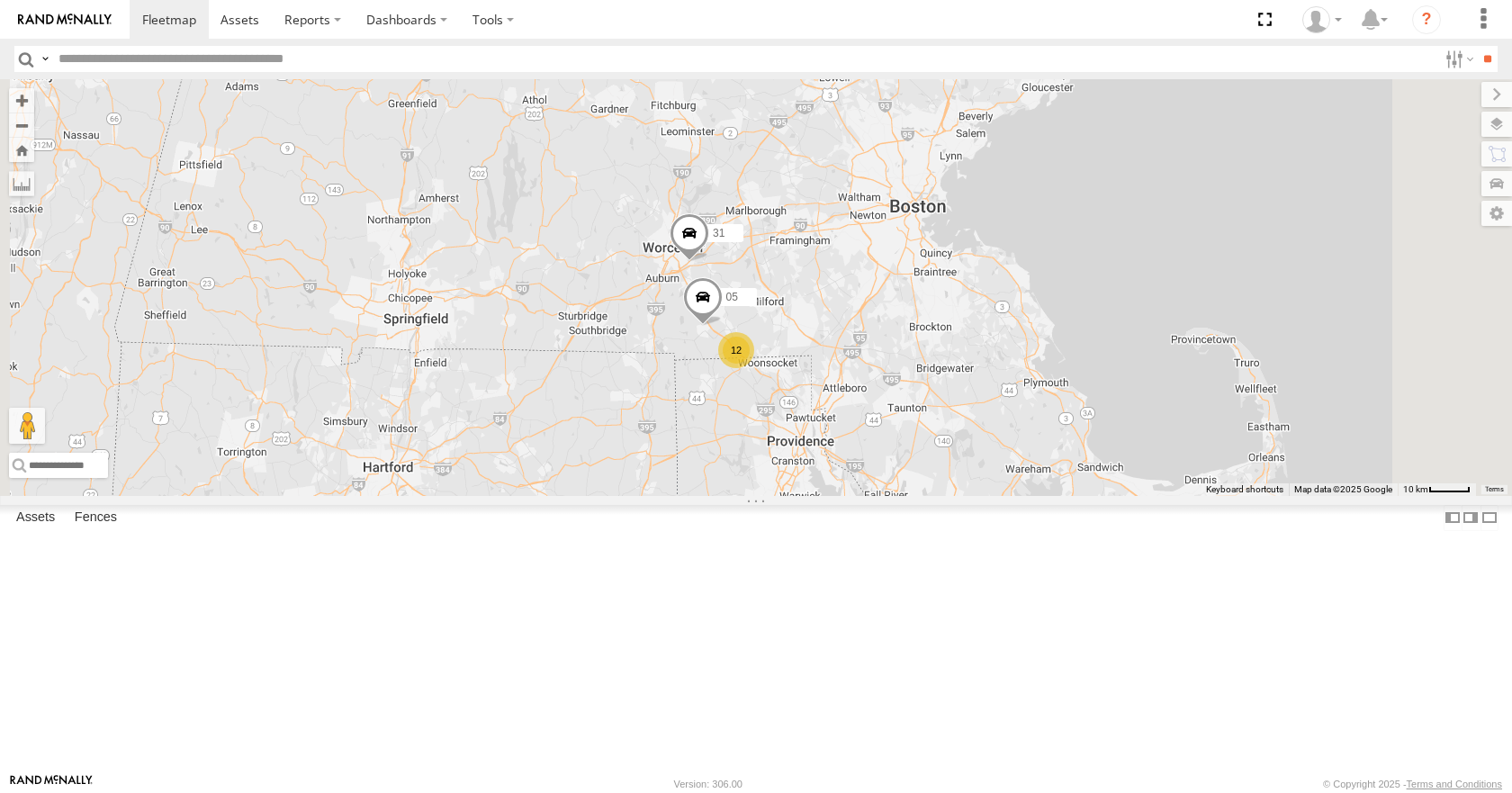
drag, startPoint x: 1123, startPoint y: 256, endPoint x: 1061, endPoint y: 351, distance: 113.4
click at [1061, 351] on div "35 14 08 04 11 03 12 05 31" at bounding box center [756, 287] width 1512 height 416
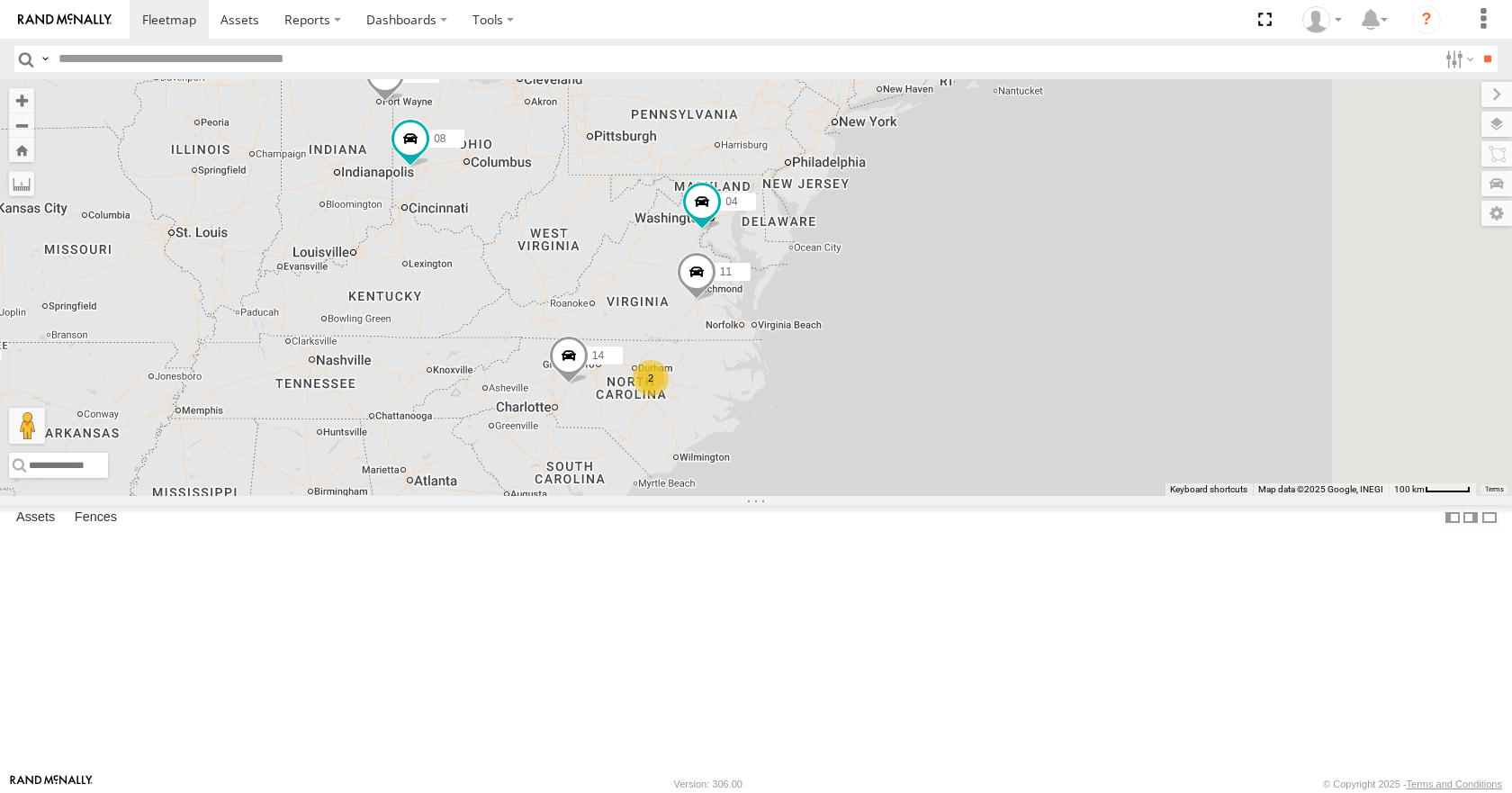
drag, startPoint x: 944, startPoint y: 286, endPoint x: 876, endPoint y: 368, distance: 106.5
click at [876, 368] on div "35 14 08 04 11 03 14 2" at bounding box center [756, 287] width 1512 height 416
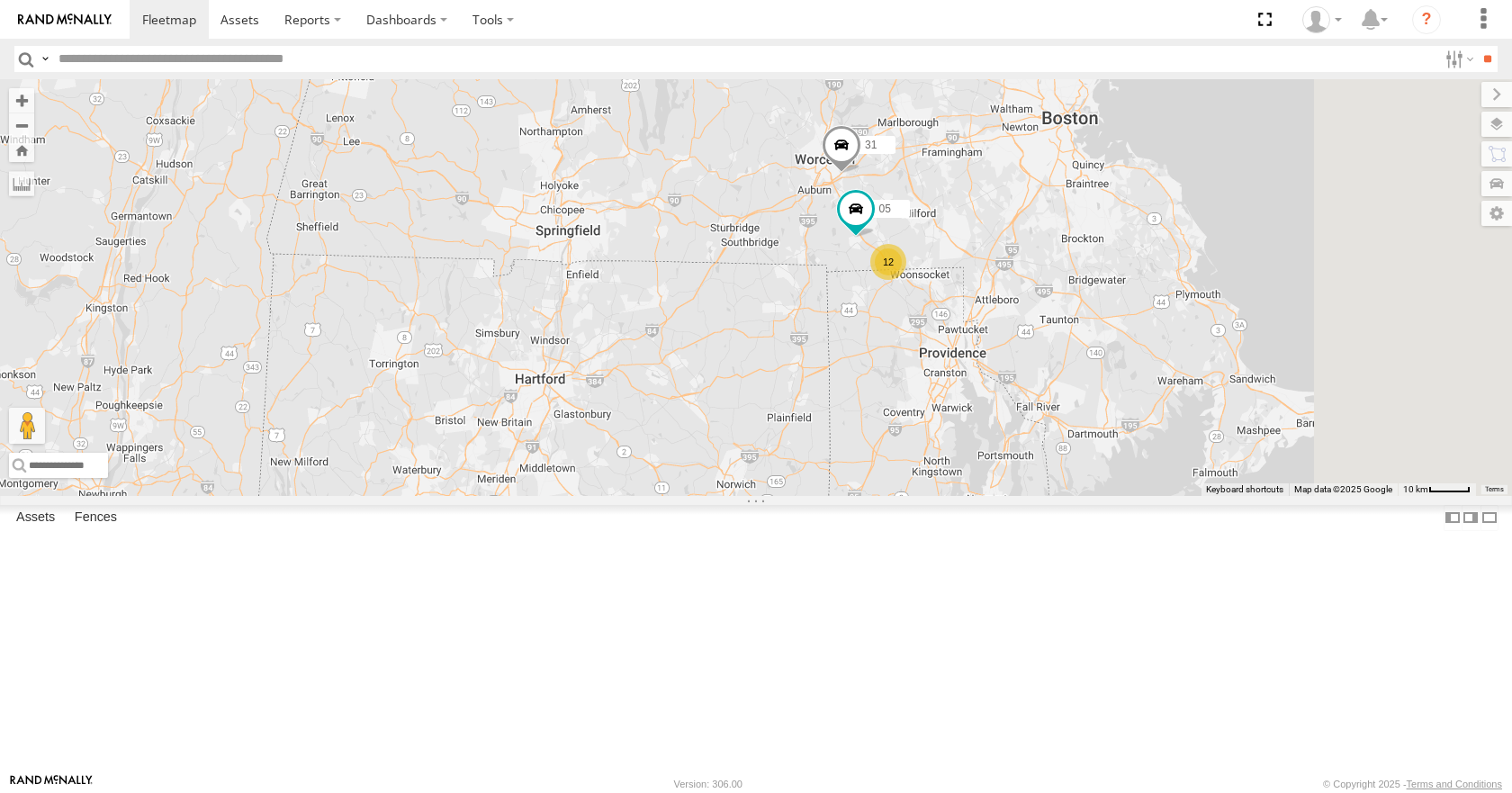
drag, startPoint x: 1166, startPoint y: 151, endPoint x: 1056, endPoint y: 405, distance: 276.8
click at [1056, 405] on div "35 14 08 04 11 03 12 05 31" at bounding box center [756, 287] width 1512 height 416
